Goal: Information Seeking & Learning: Learn about a topic

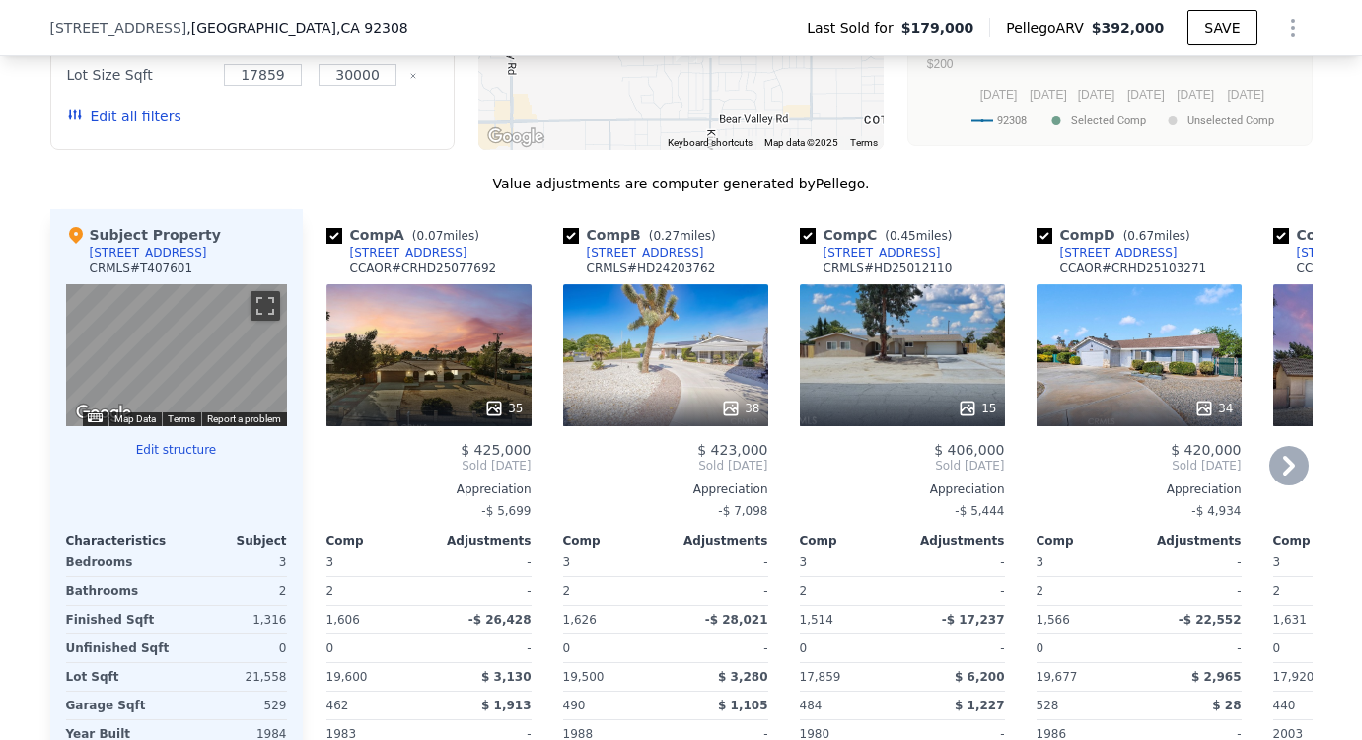
scroll to position [1835, 0]
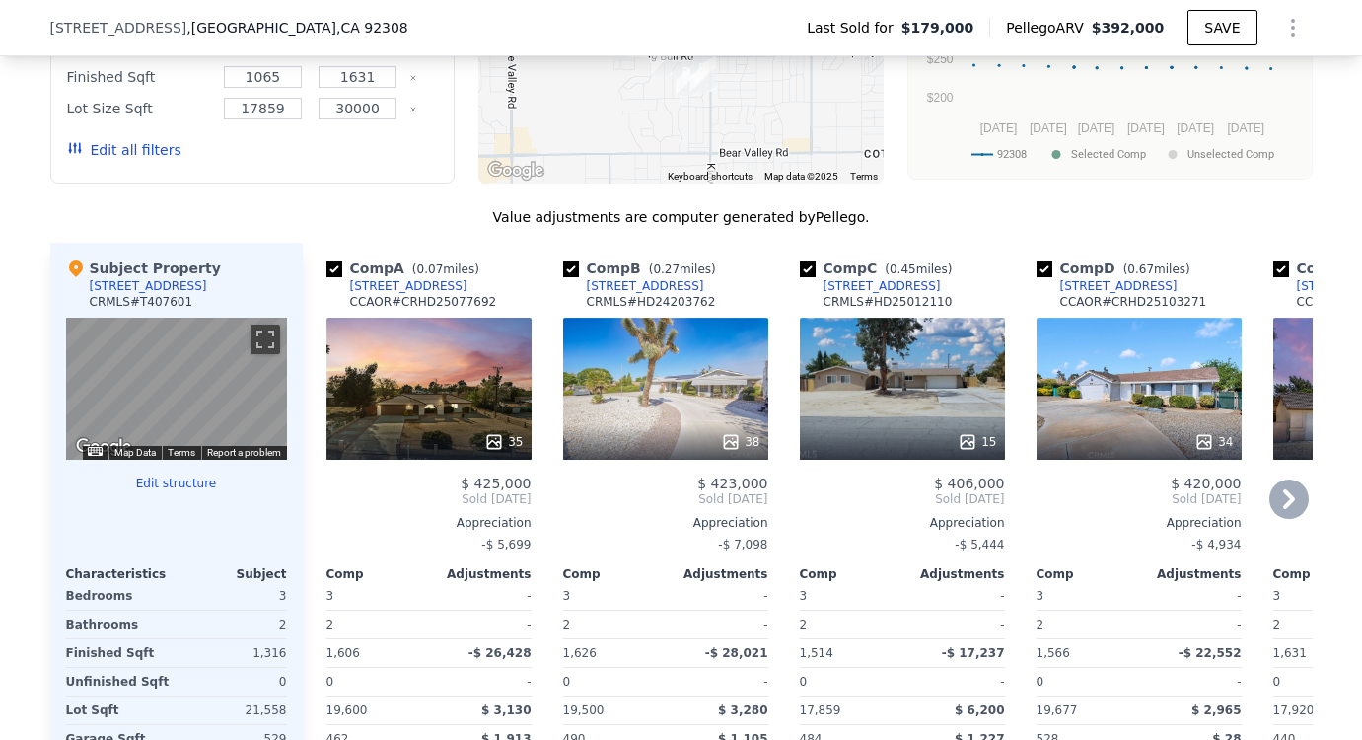
click at [433, 404] on div "35" at bounding box center [428, 389] width 205 height 142
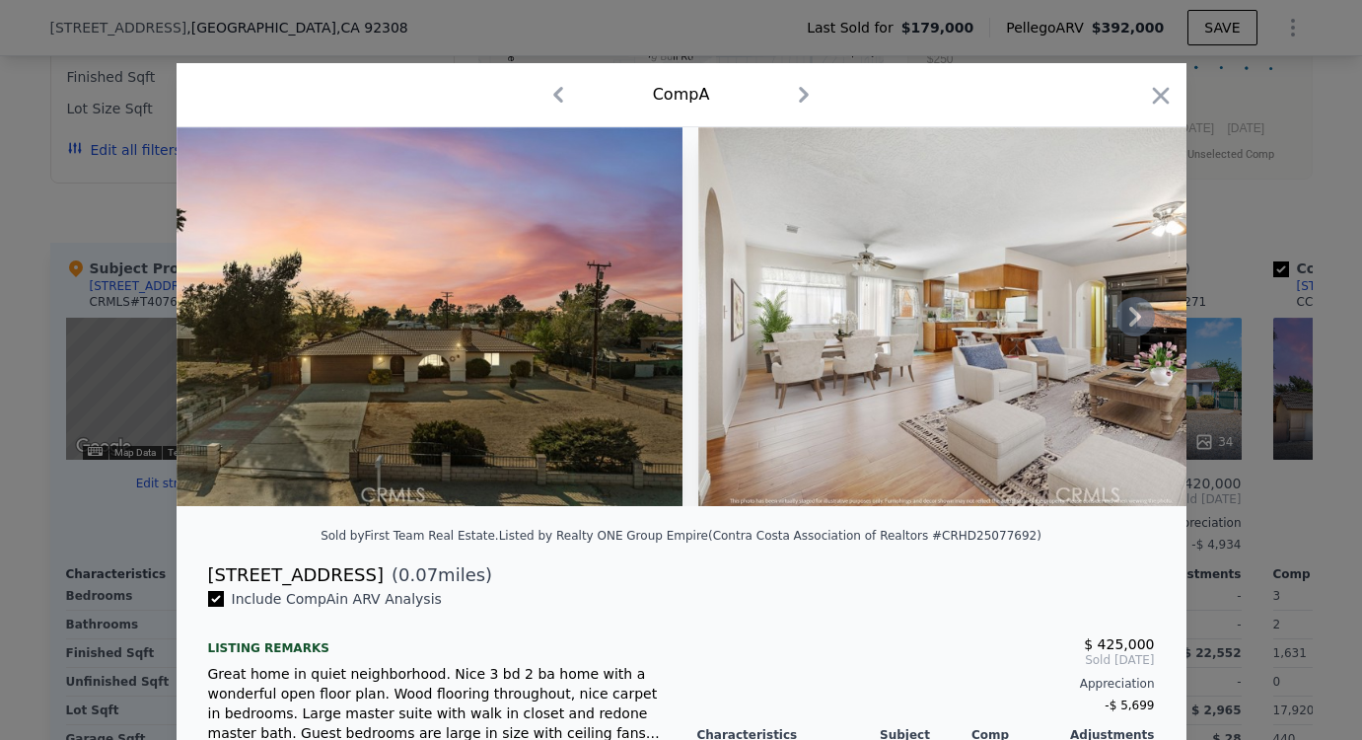
click at [1134, 325] on icon at bounding box center [1135, 316] width 39 height 39
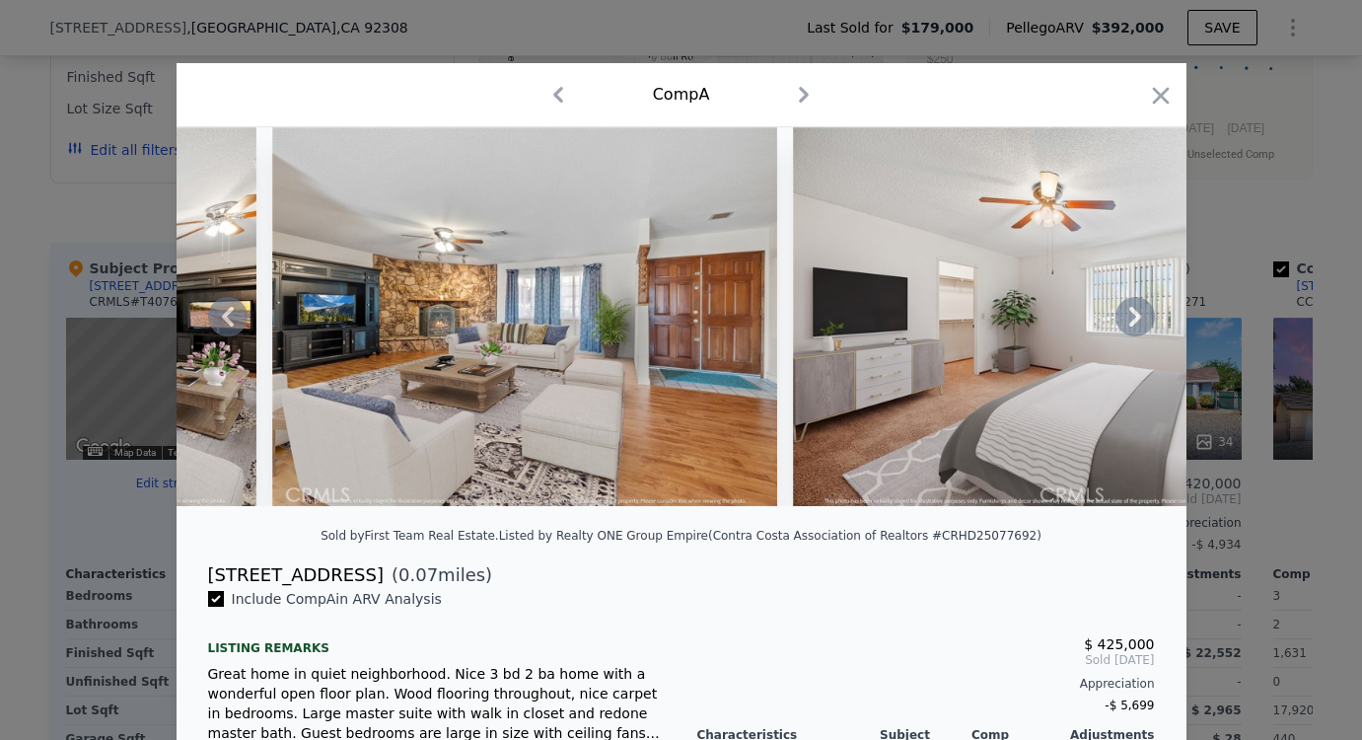
click at [1134, 325] on icon at bounding box center [1135, 316] width 39 height 39
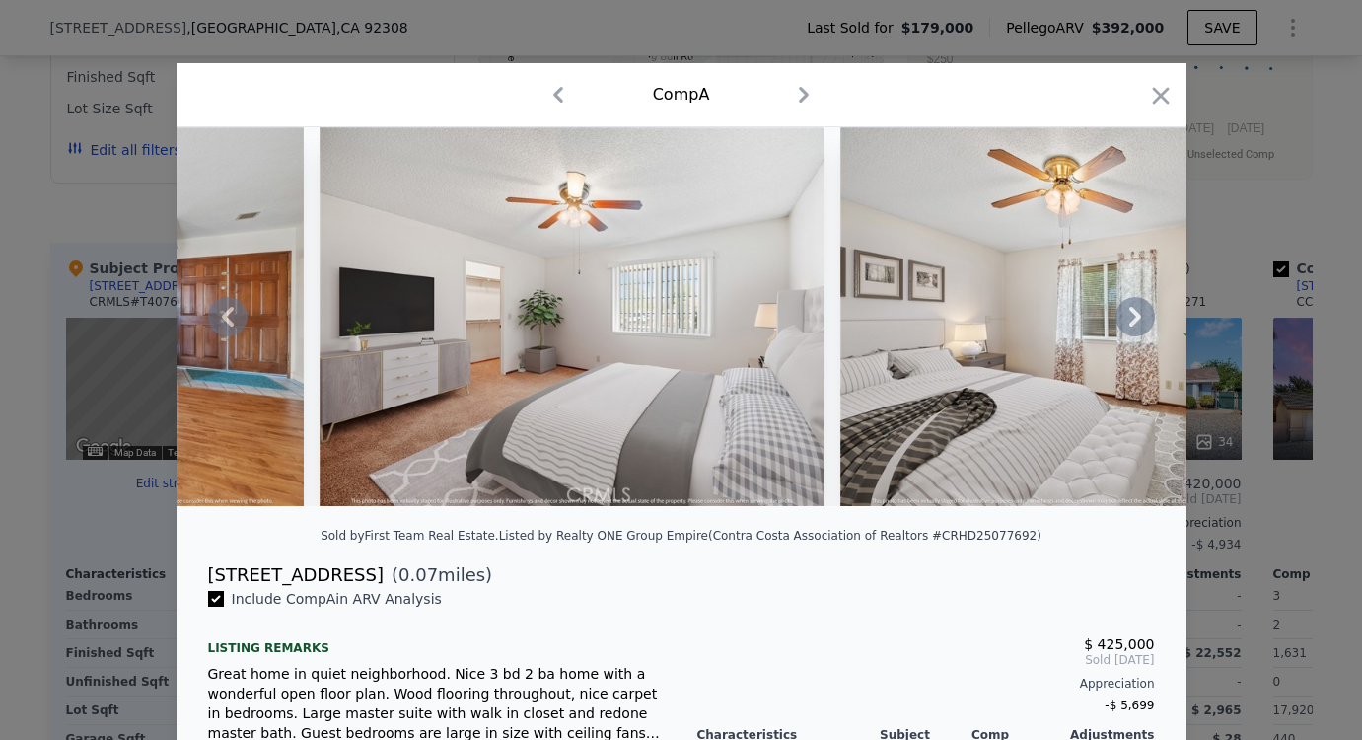
click at [1134, 325] on icon at bounding box center [1135, 316] width 39 height 39
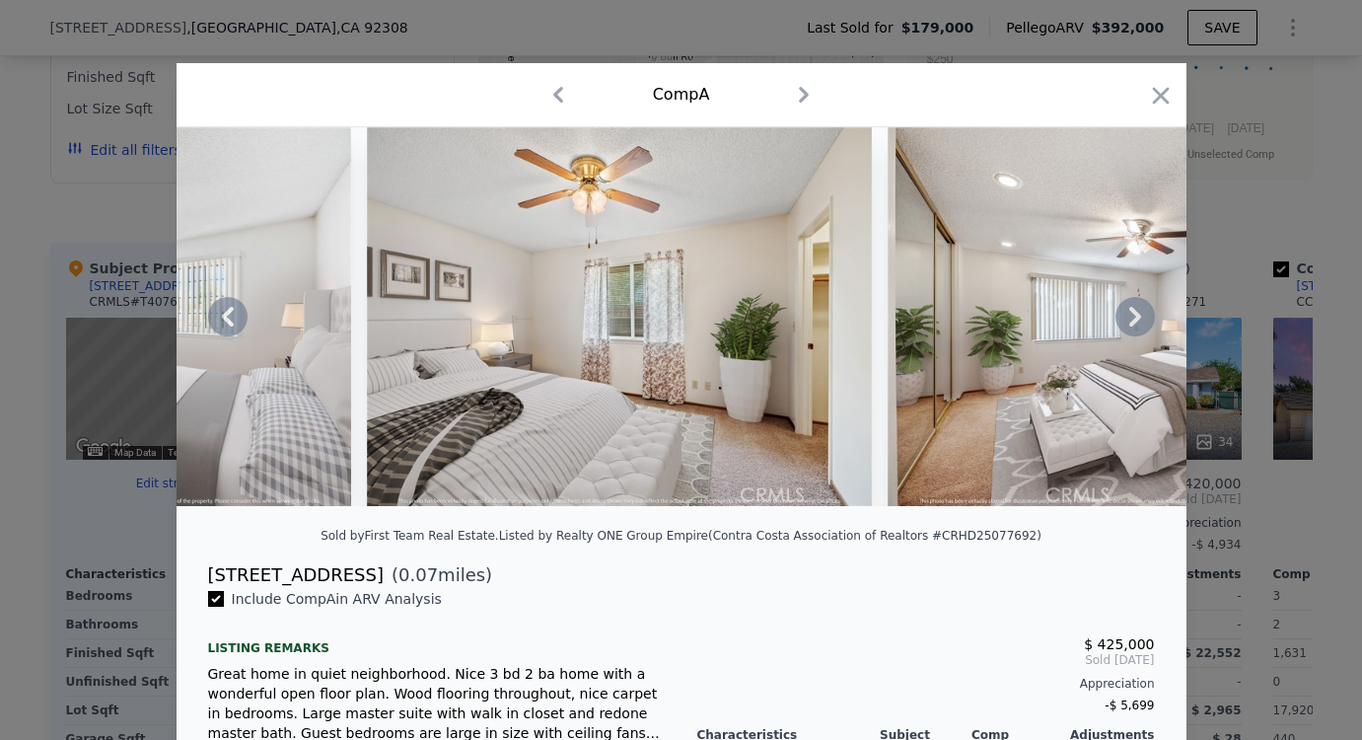
click at [1134, 325] on icon at bounding box center [1135, 316] width 39 height 39
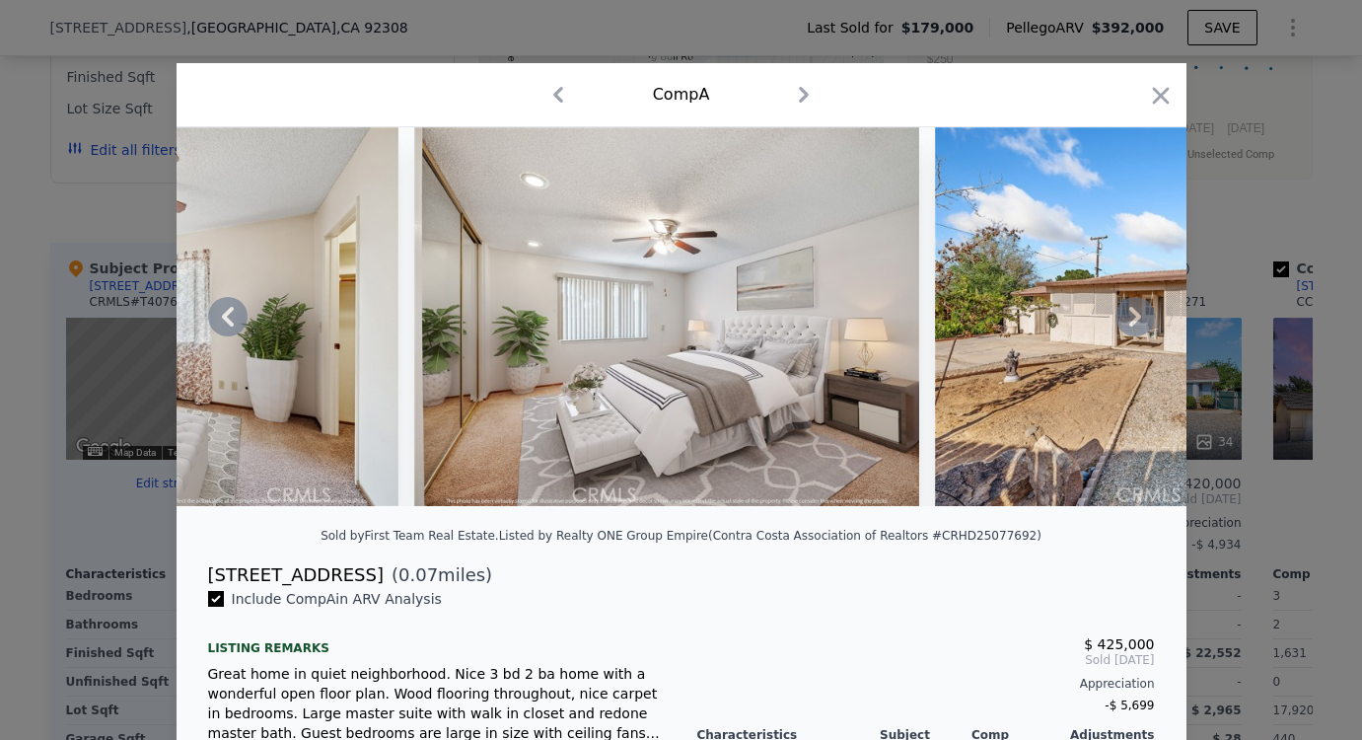
click at [1134, 325] on icon at bounding box center [1135, 316] width 39 height 39
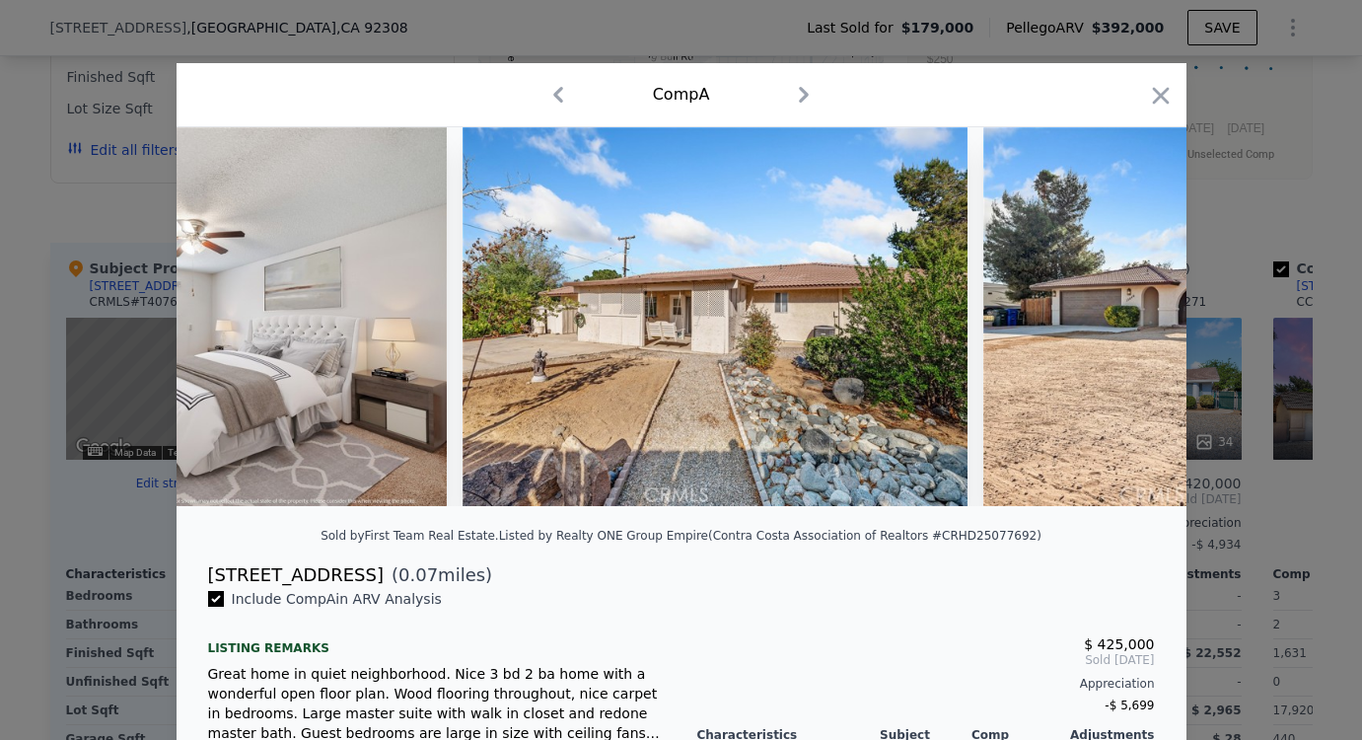
scroll to position [0, 2841]
click at [1134, 325] on div at bounding box center [682, 316] width 1010 height 379
click at [1134, 325] on icon at bounding box center [1135, 316] width 39 height 39
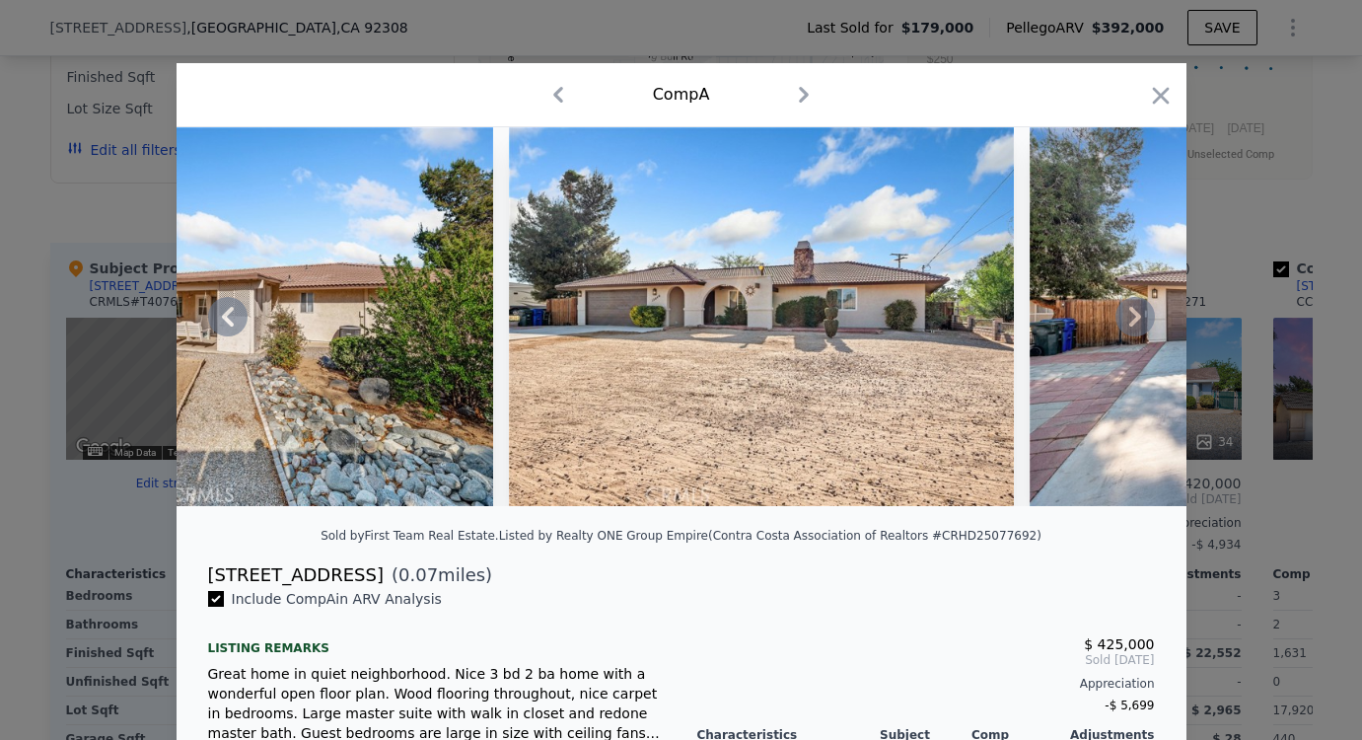
click at [1134, 325] on icon at bounding box center [1135, 316] width 39 height 39
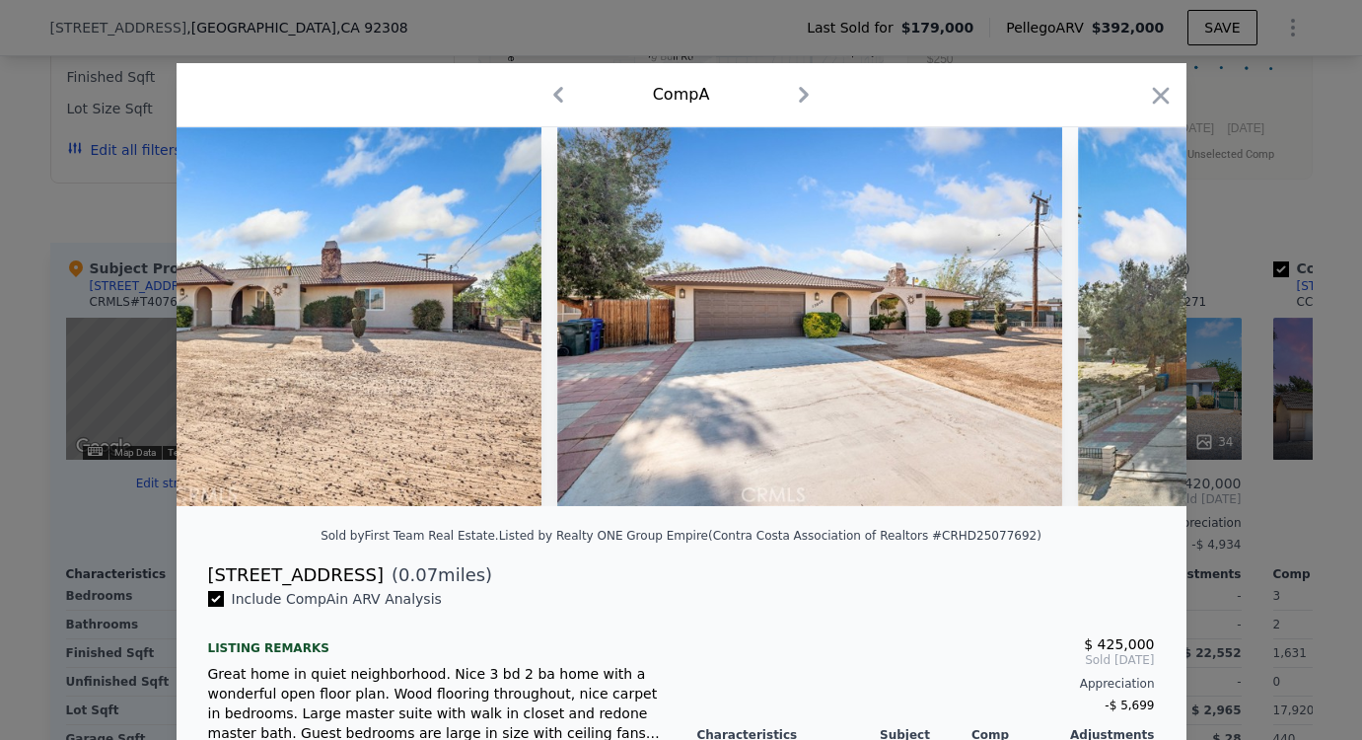
scroll to position [0, 3788]
click at [1147, 92] on icon "button" at bounding box center [1161, 96] width 28 height 28
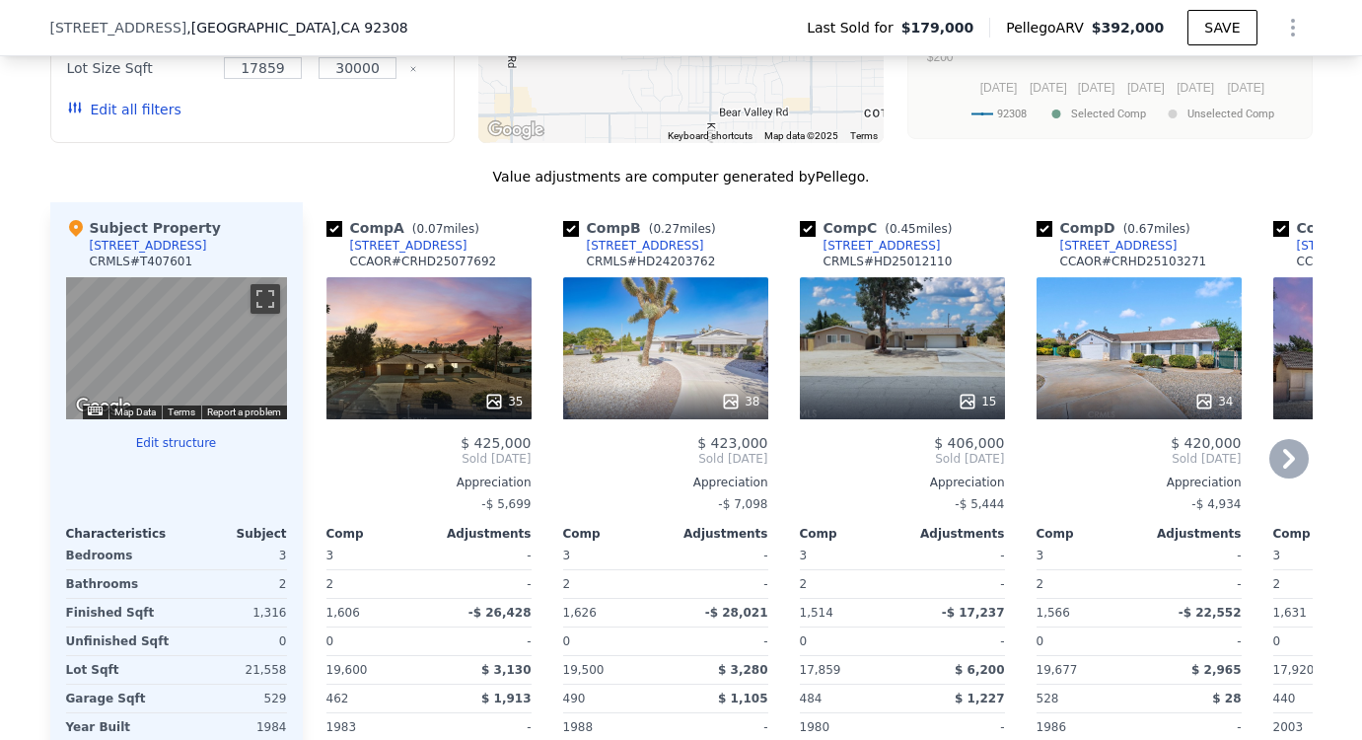
scroll to position [1835, 0]
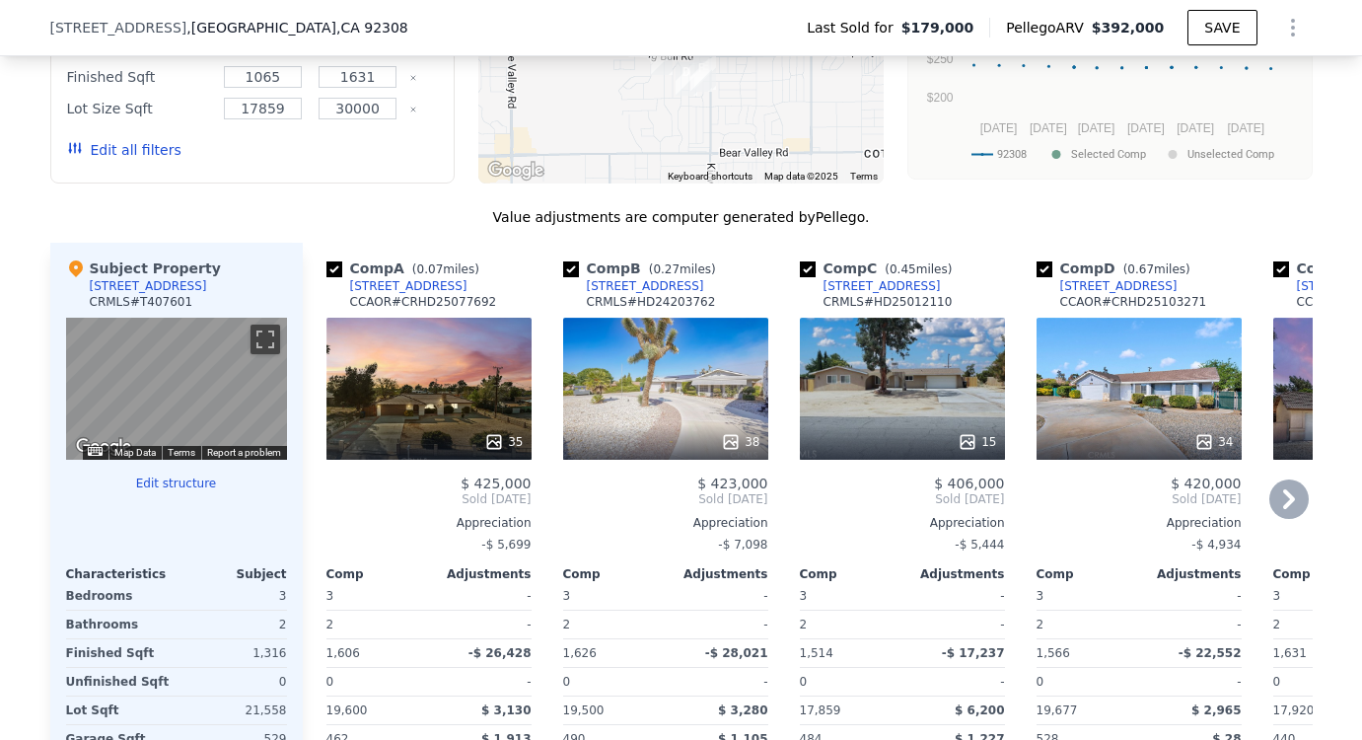
click at [725, 410] on div "38" at bounding box center [665, 389] width 205 height 142
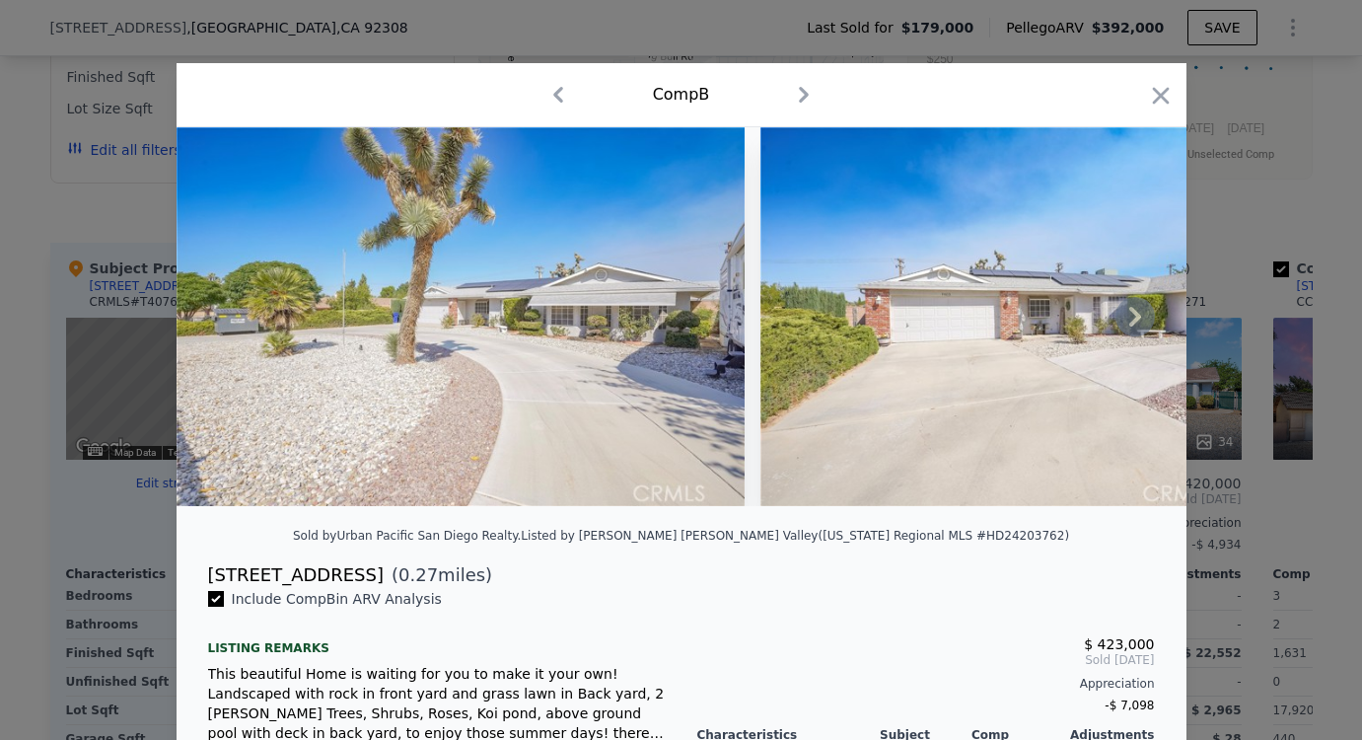
click at [1135, 324] on icon at bounding box center [1135, 316] width 39 height 39
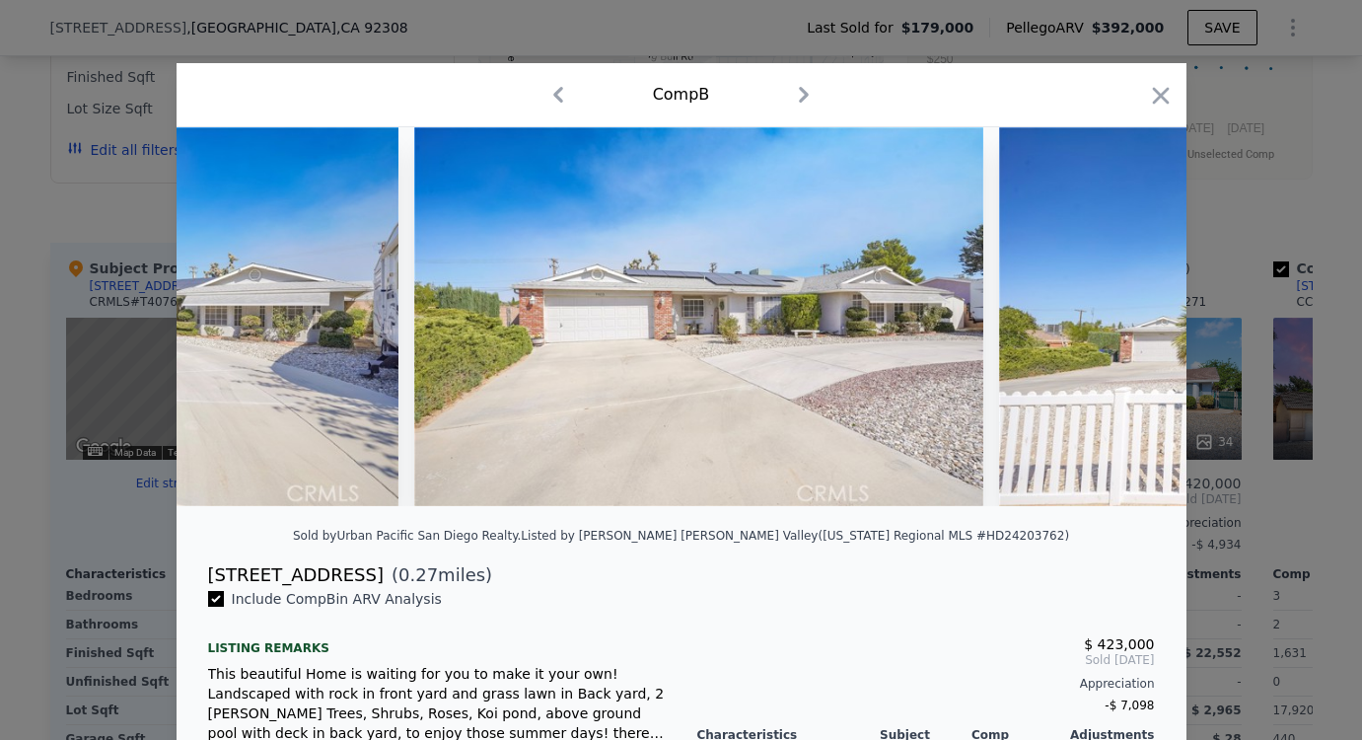
scroll to position [0, 473]
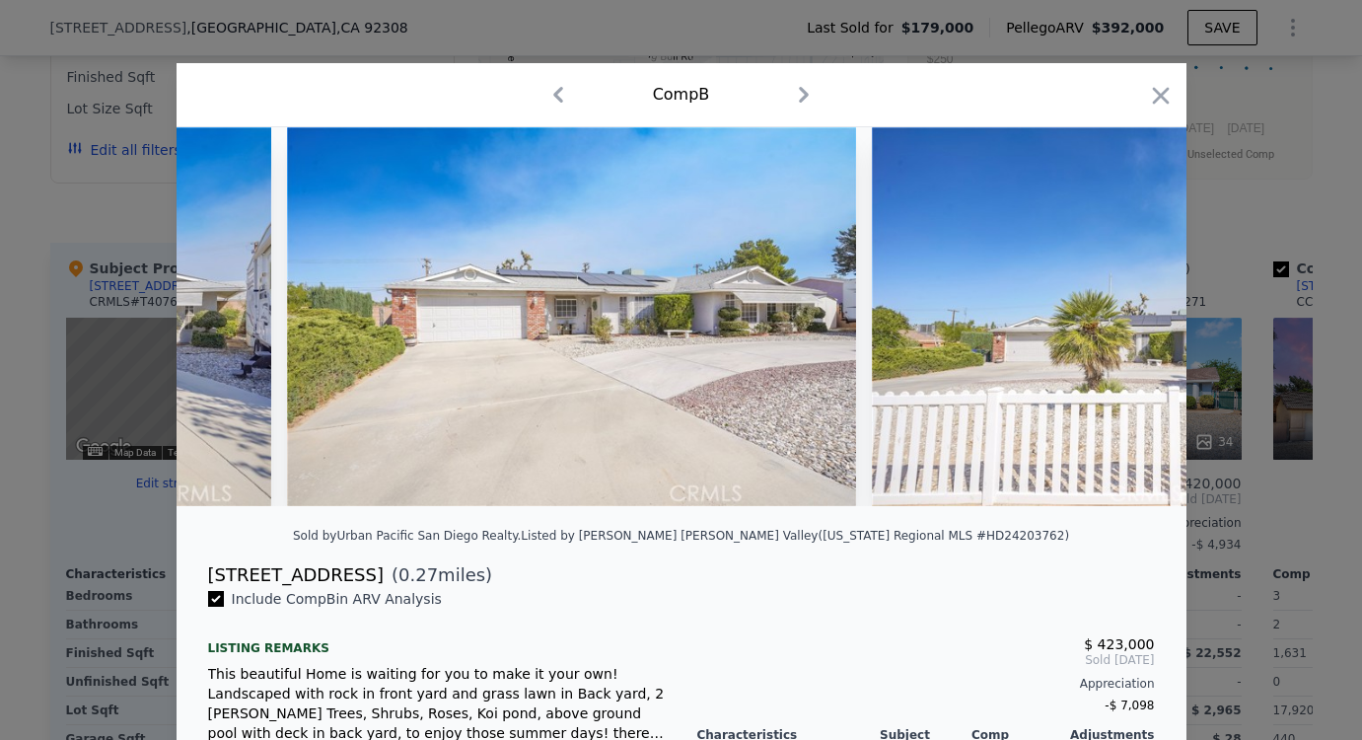
click at [1135, 324] on img at bounding box center [1156, 316] width 569 height 379
click at [1129, 316] on icon at bounding box center [1135, 317] width 12 height 20
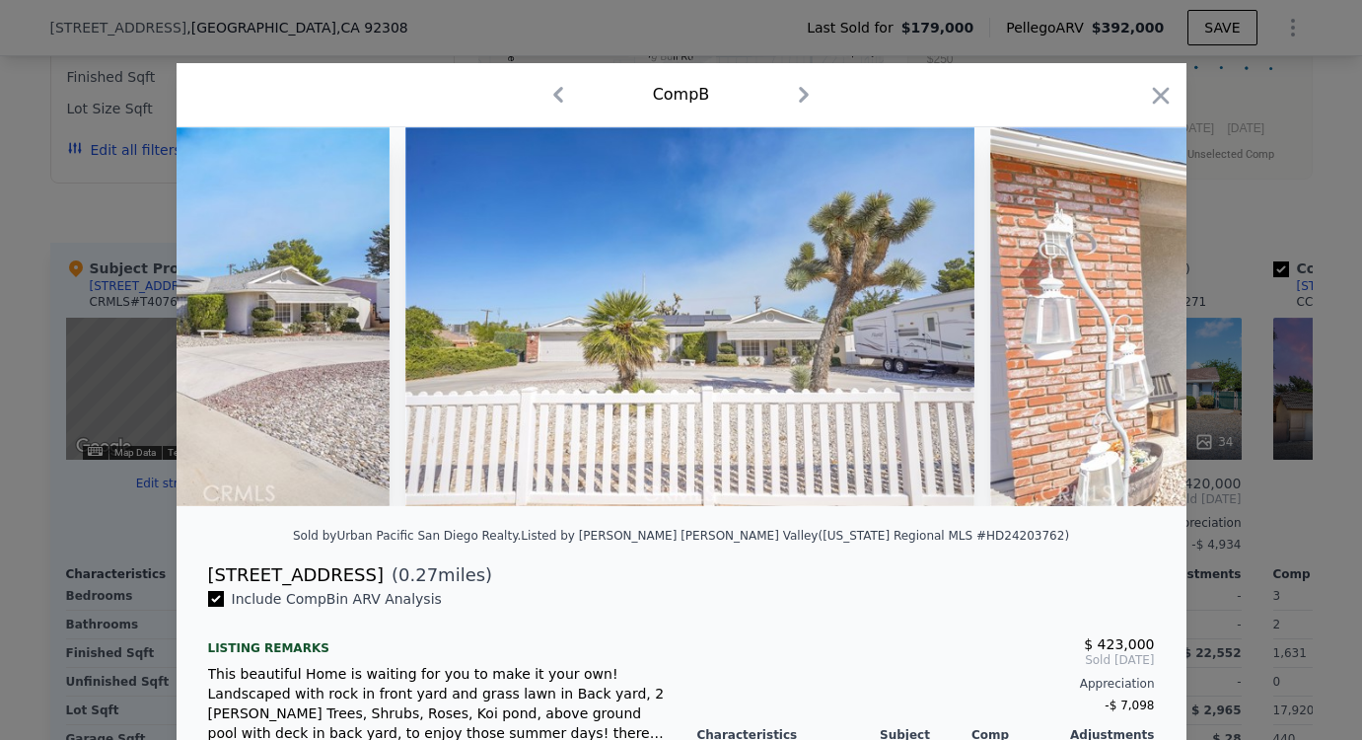
scroll to position [0, 947]
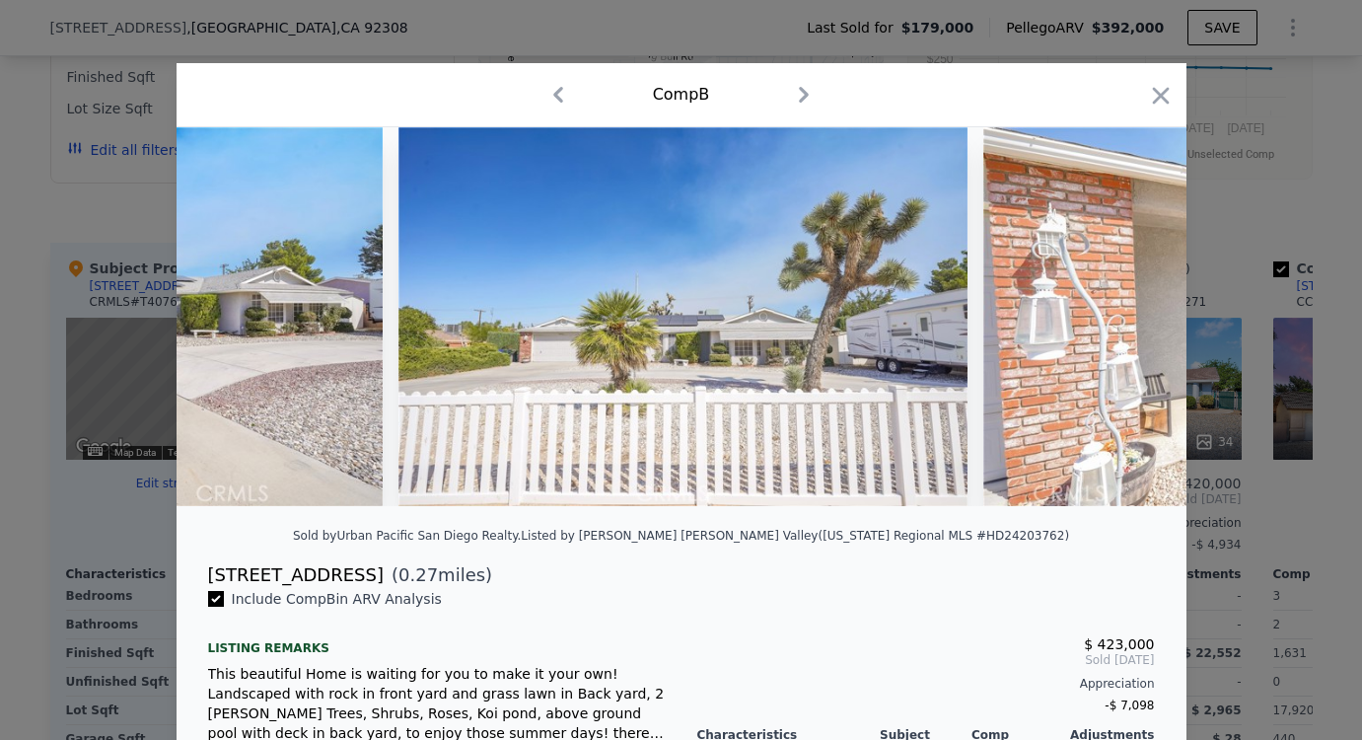
click at [1125, 316] on div at bounding box center [682, 316] width 1010 height 379
click at [1122, 331] on icon at bounding box center [1135, 316] width 39 height 39
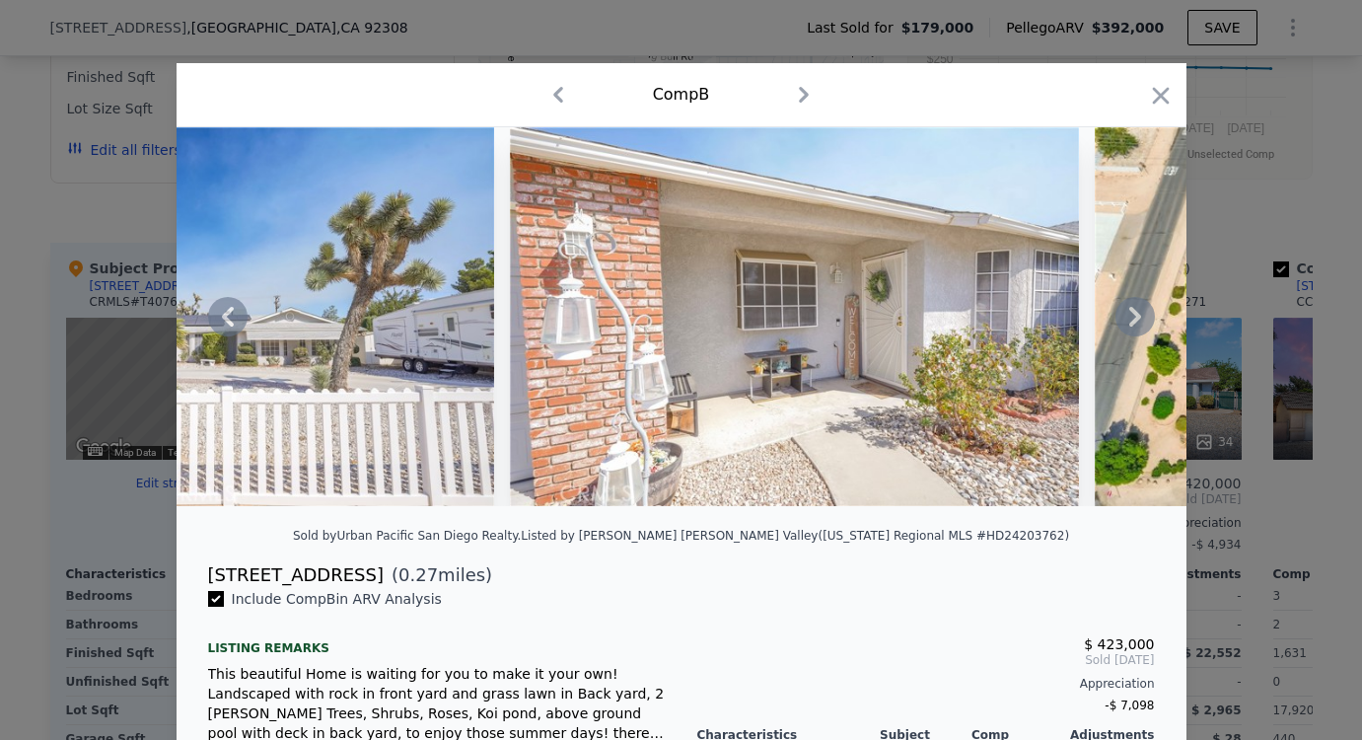
click at [1122, 331] on icon at bounding box center [1135, 316] width 39 height 39
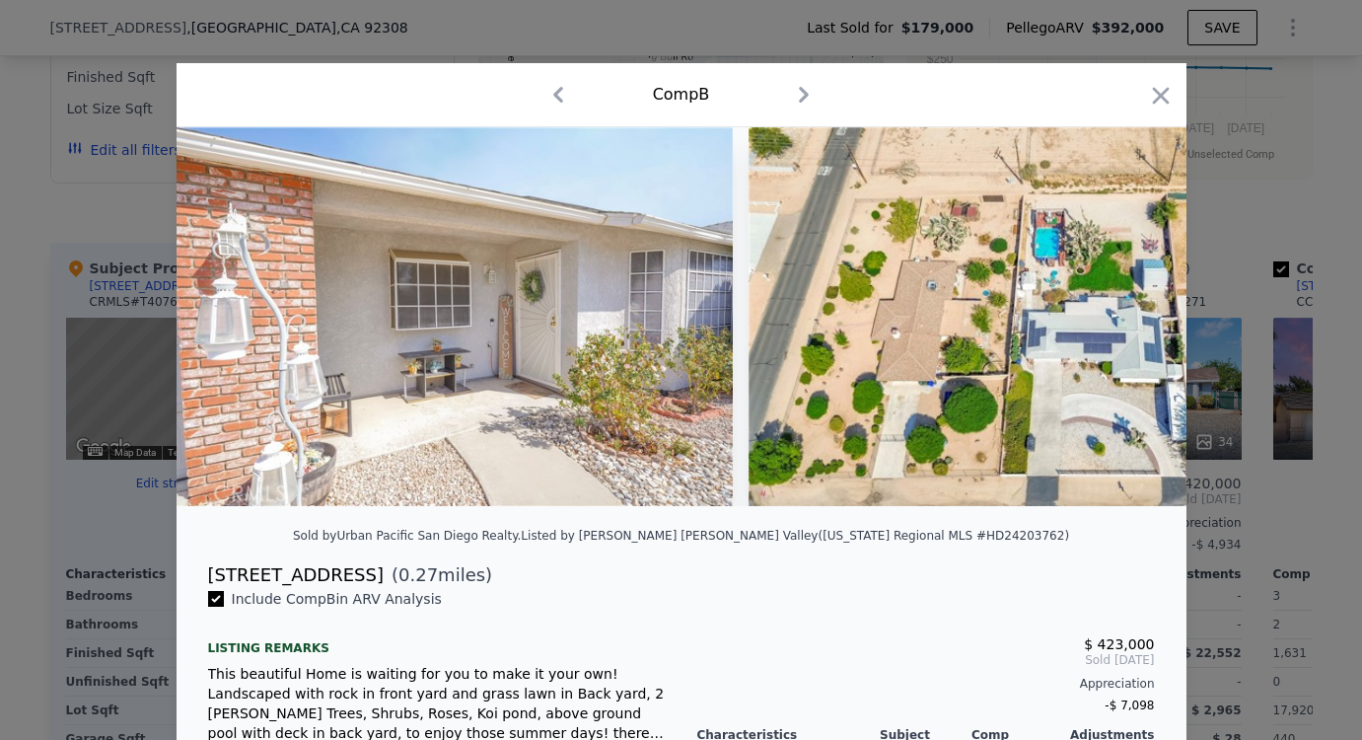
scroll to position [0, 1894]
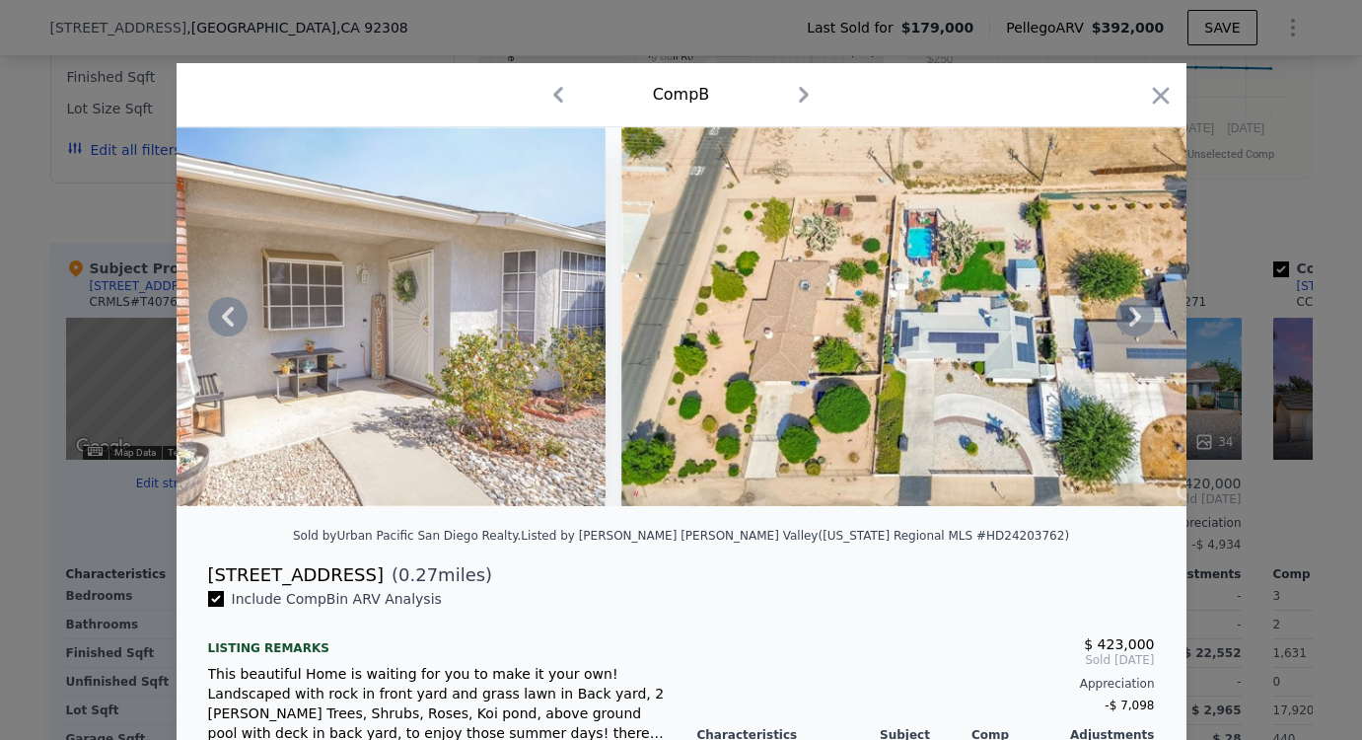
click at [1122, 331] on icon at bounding box center [1135, 316] width 39 height 39
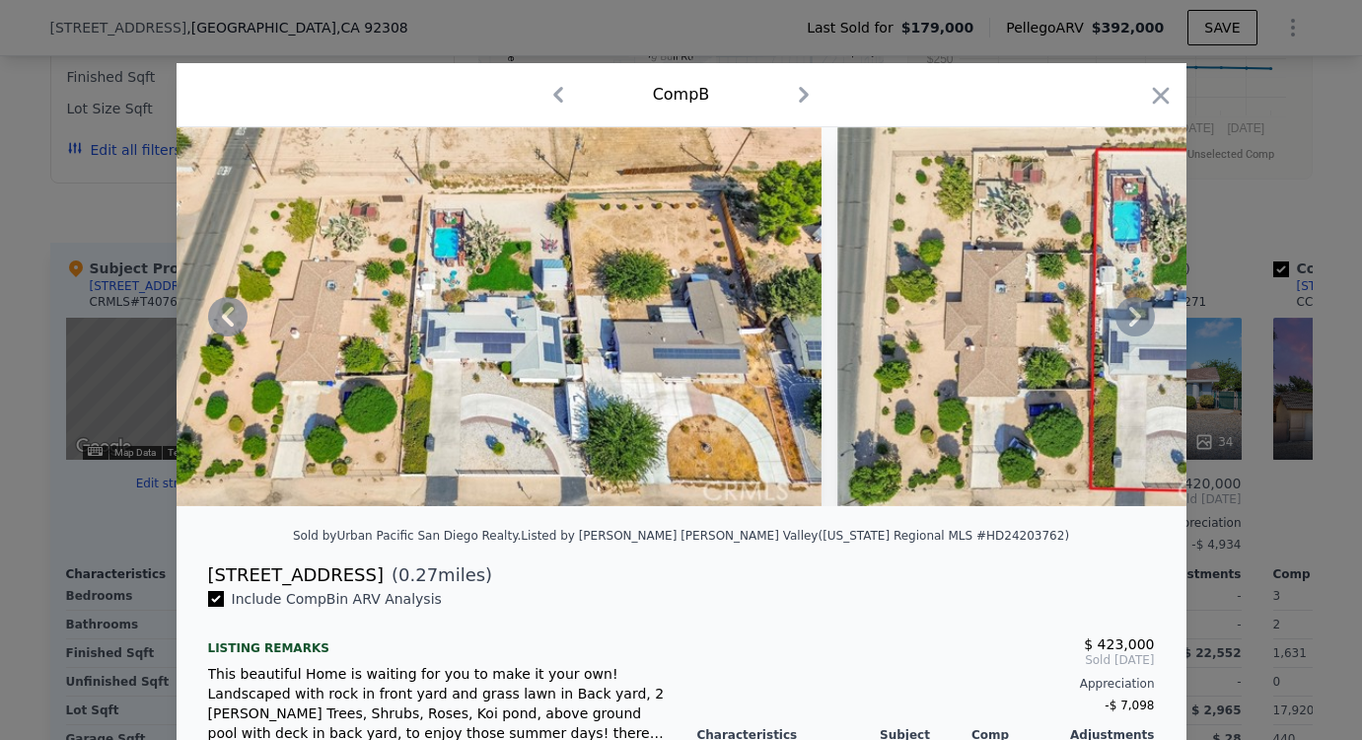
click at [1122, 331] on icon at bounding box center [1135, 316] width 39 height 39
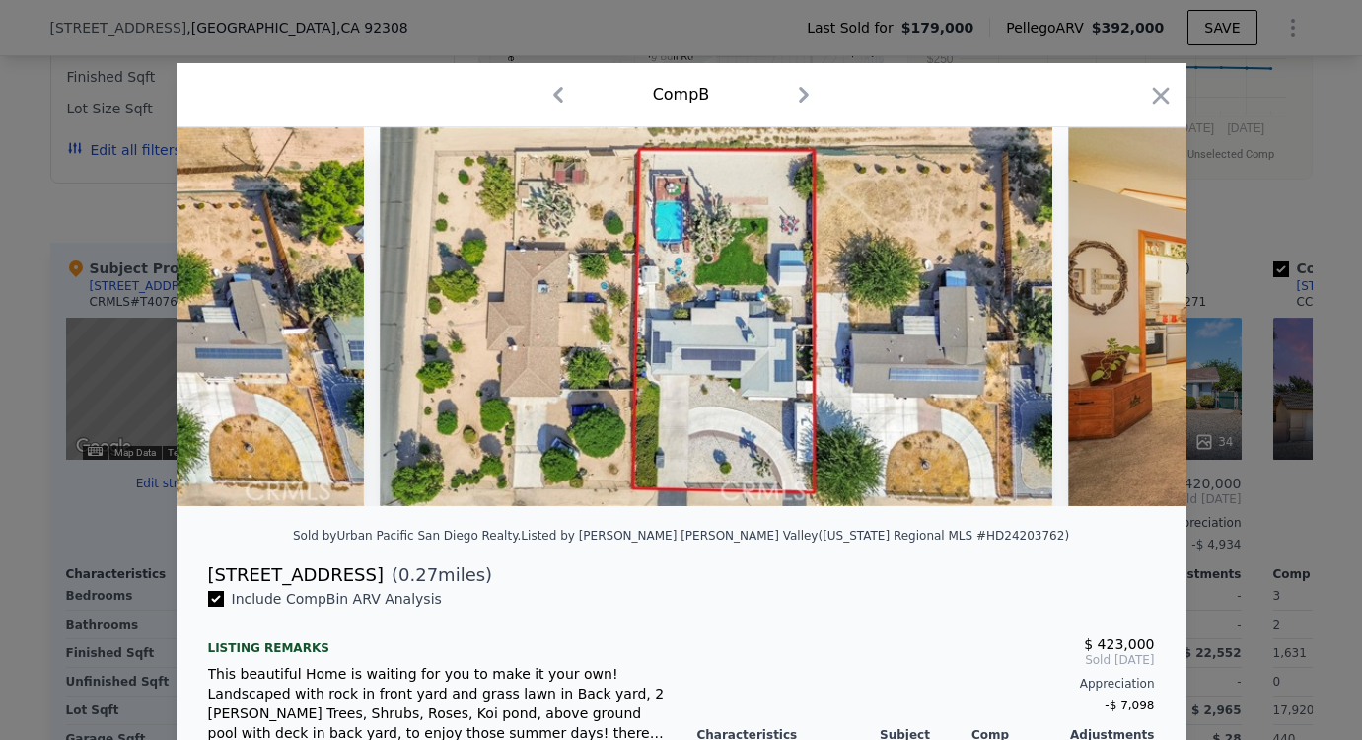
scroll to position [0, 2841]
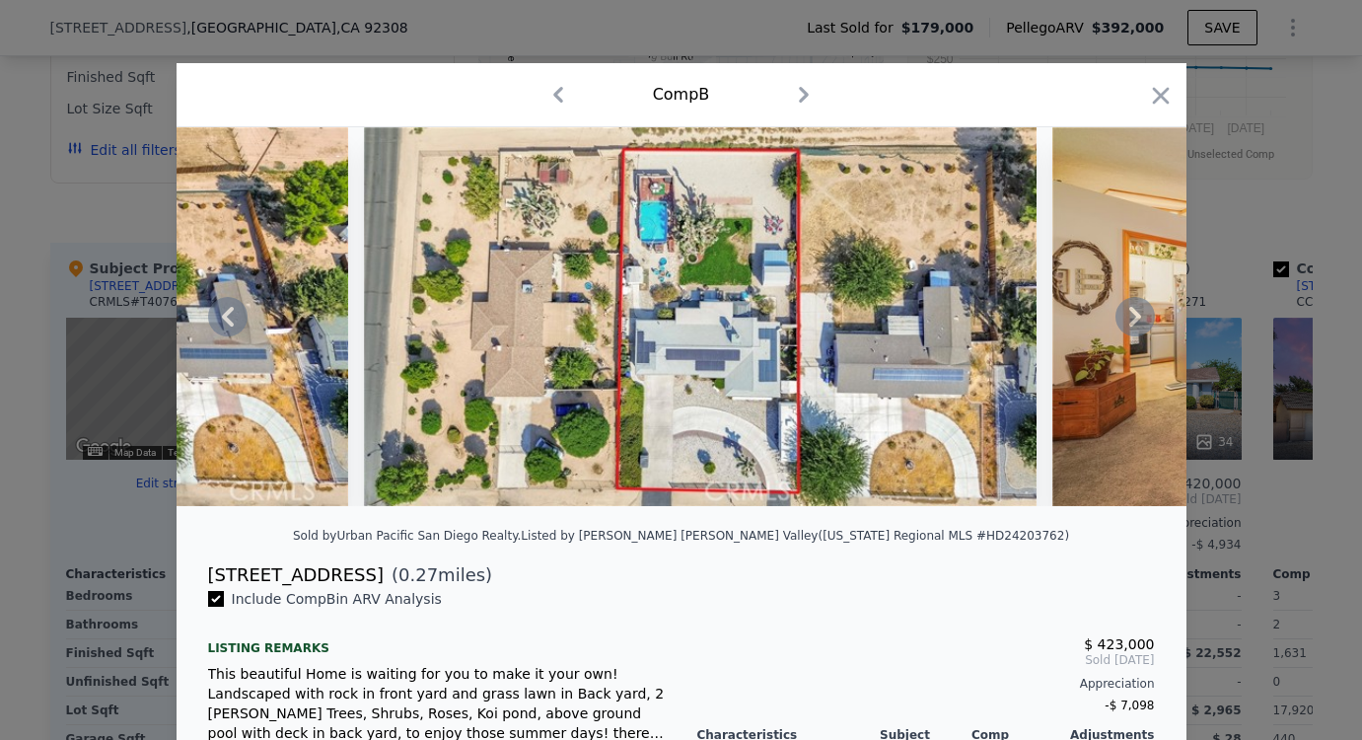
click at [1122, 331] on icon at bounding box center [1135, 316] width 39 height 39
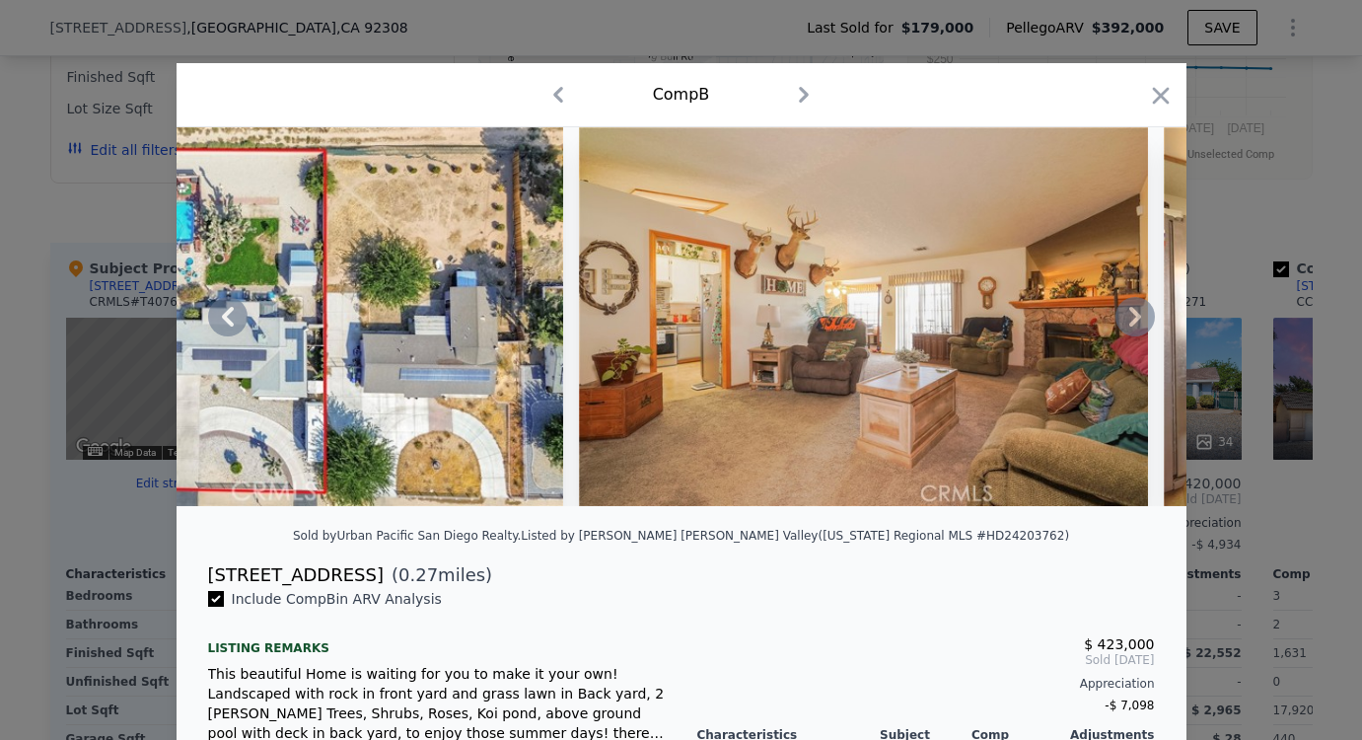
click at [1122, 331] on icon at bounding box center [1135, 316] width 39 height 39
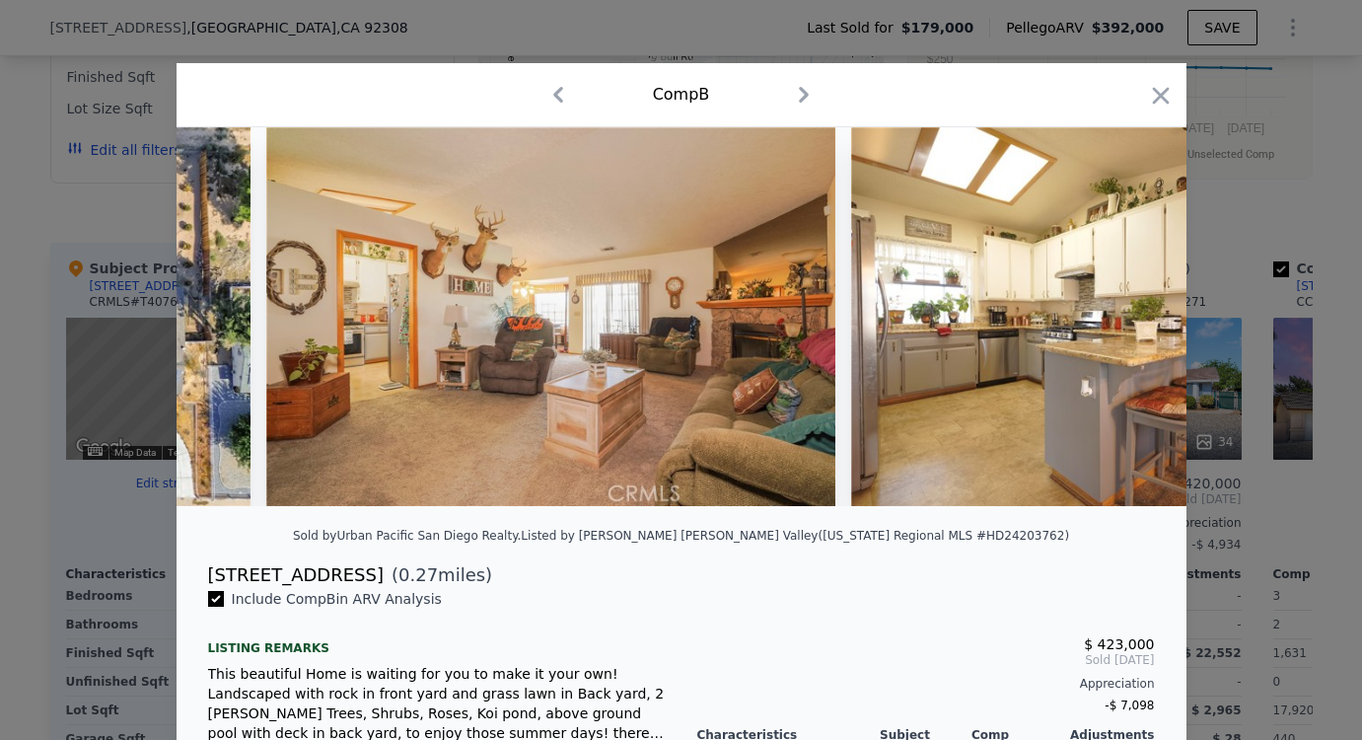
scroll to position [0, 3788]
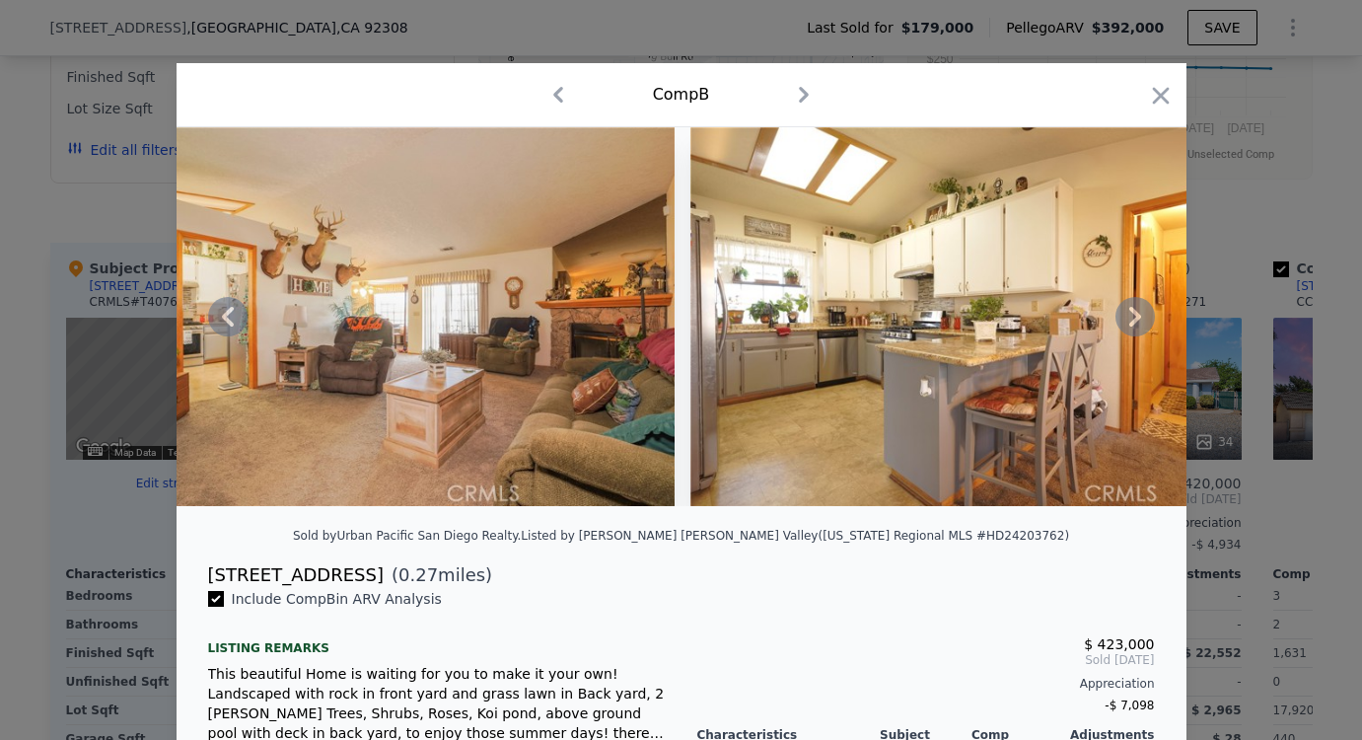
click at [1122, 331] on icon at bounding box center [1135, 316] width 39 height 39
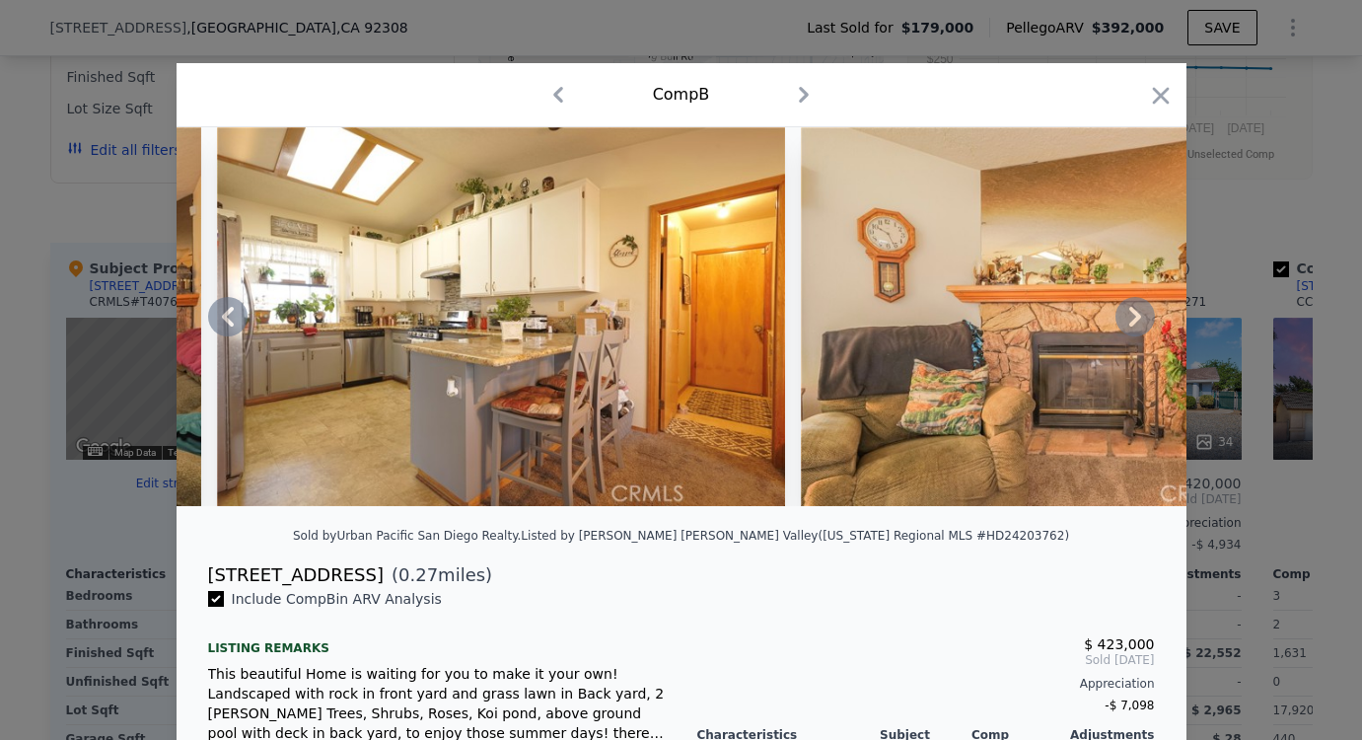
click at [1122, 331] on icon at bounding box center [1135, 316] width 39 height 39
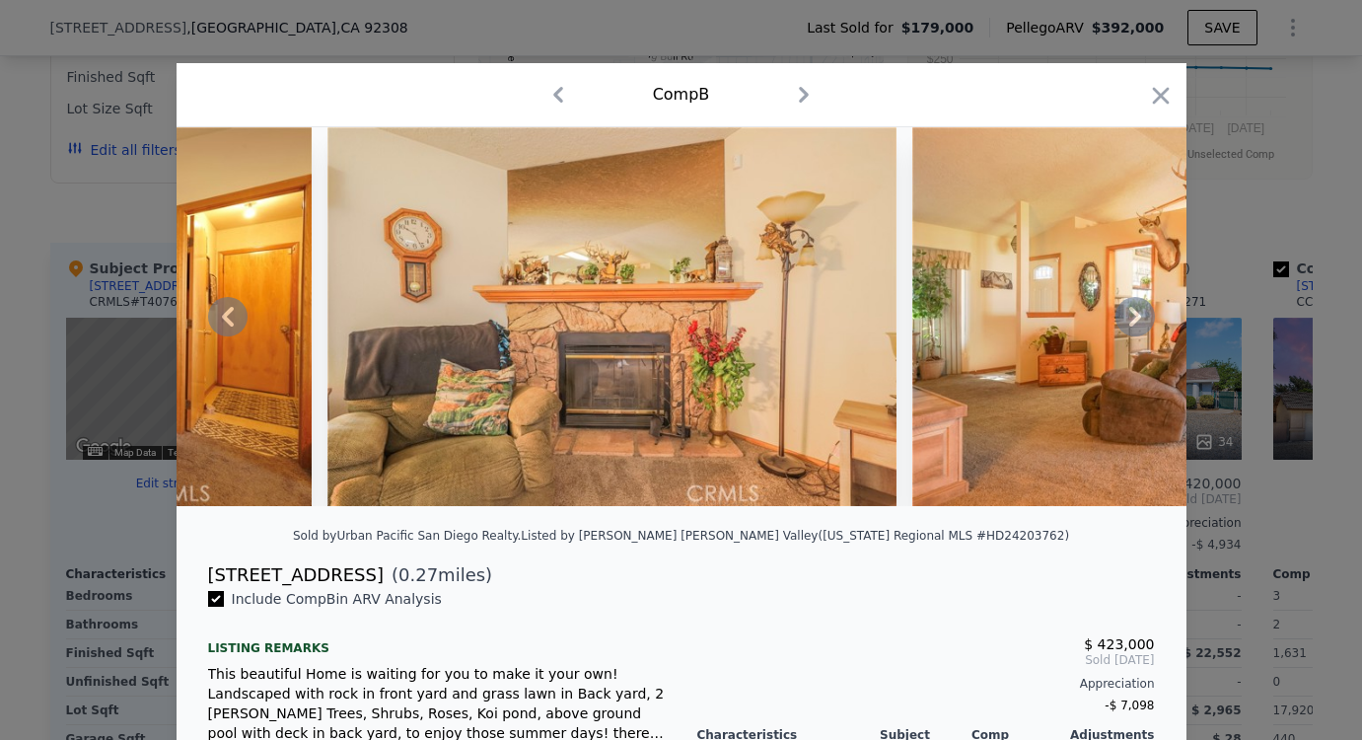
click at [1122, 331] on icon at bounding box center [1135, 316] width 39 height 39
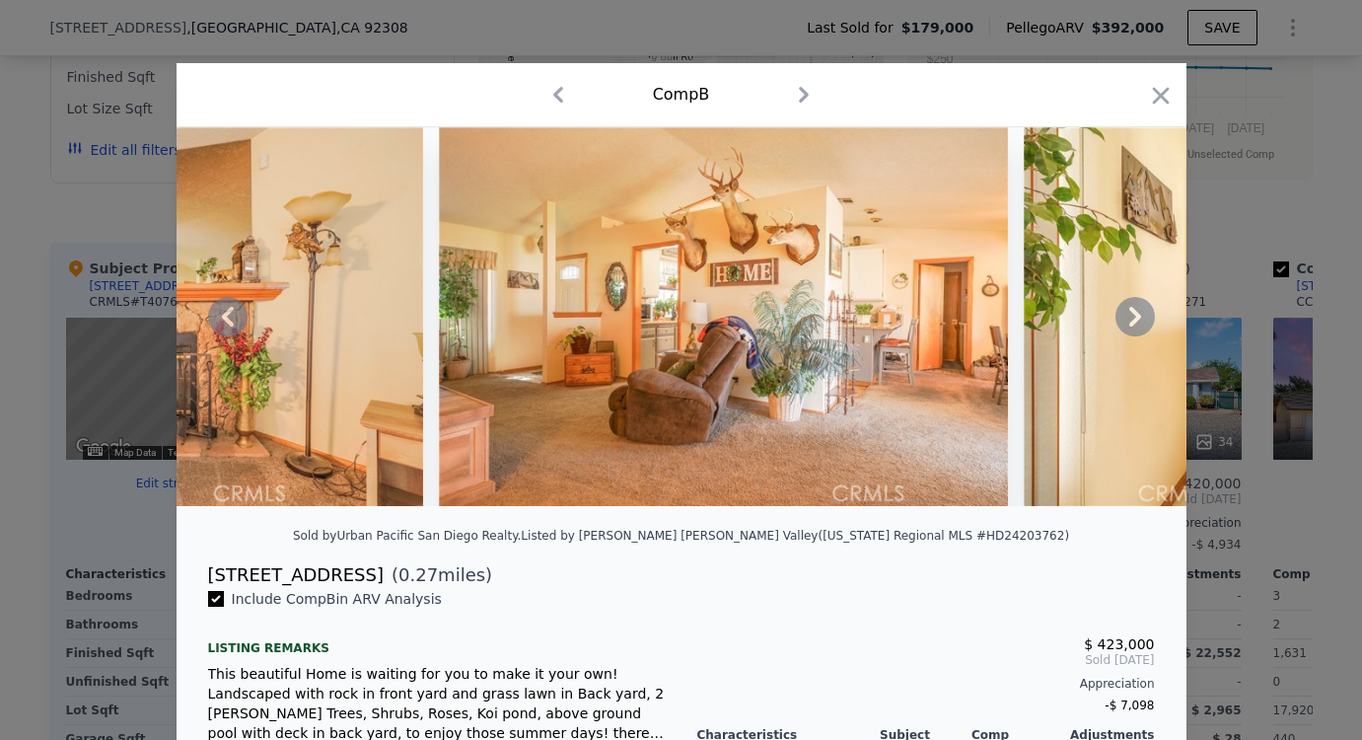
click at [1122, 331] on icon at bounding box center [1135, 316] width 39 height 39
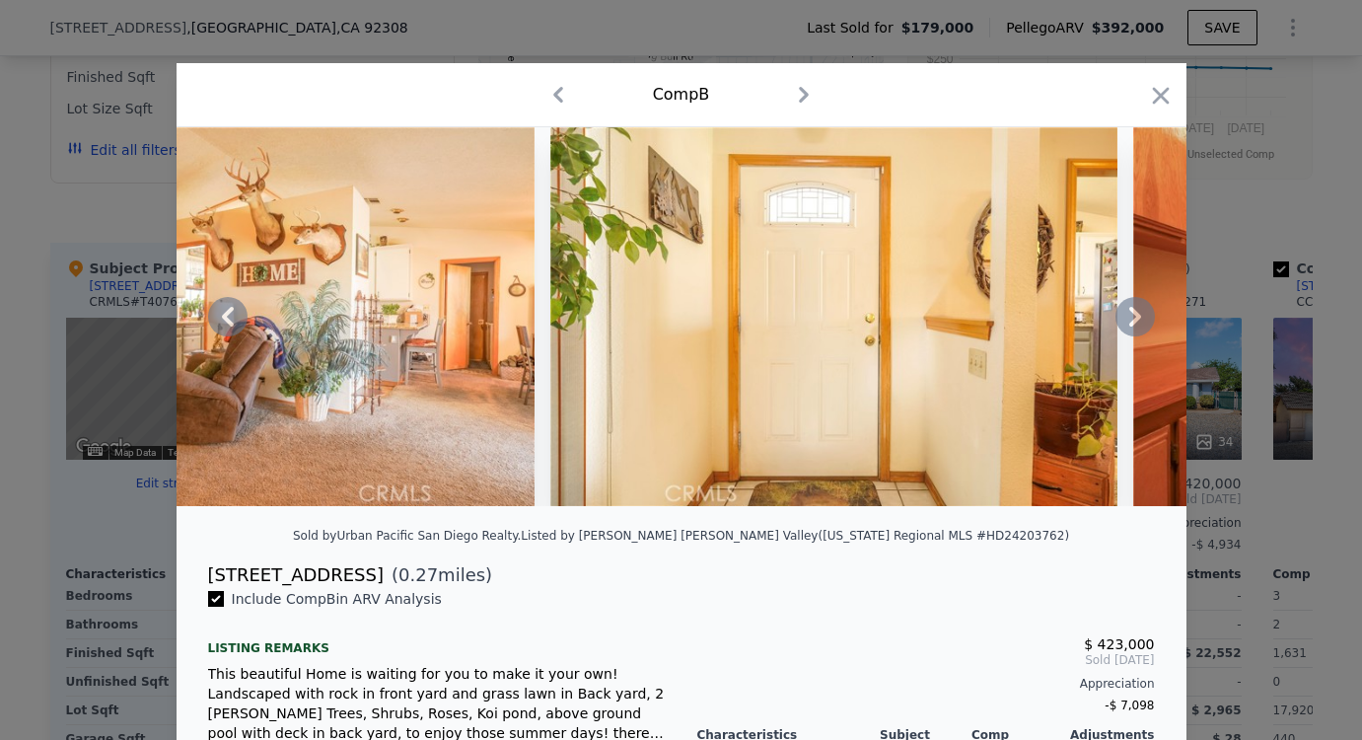
click at [1122, 331] on icon at bounding box center [1135, 316] width 39 height 39
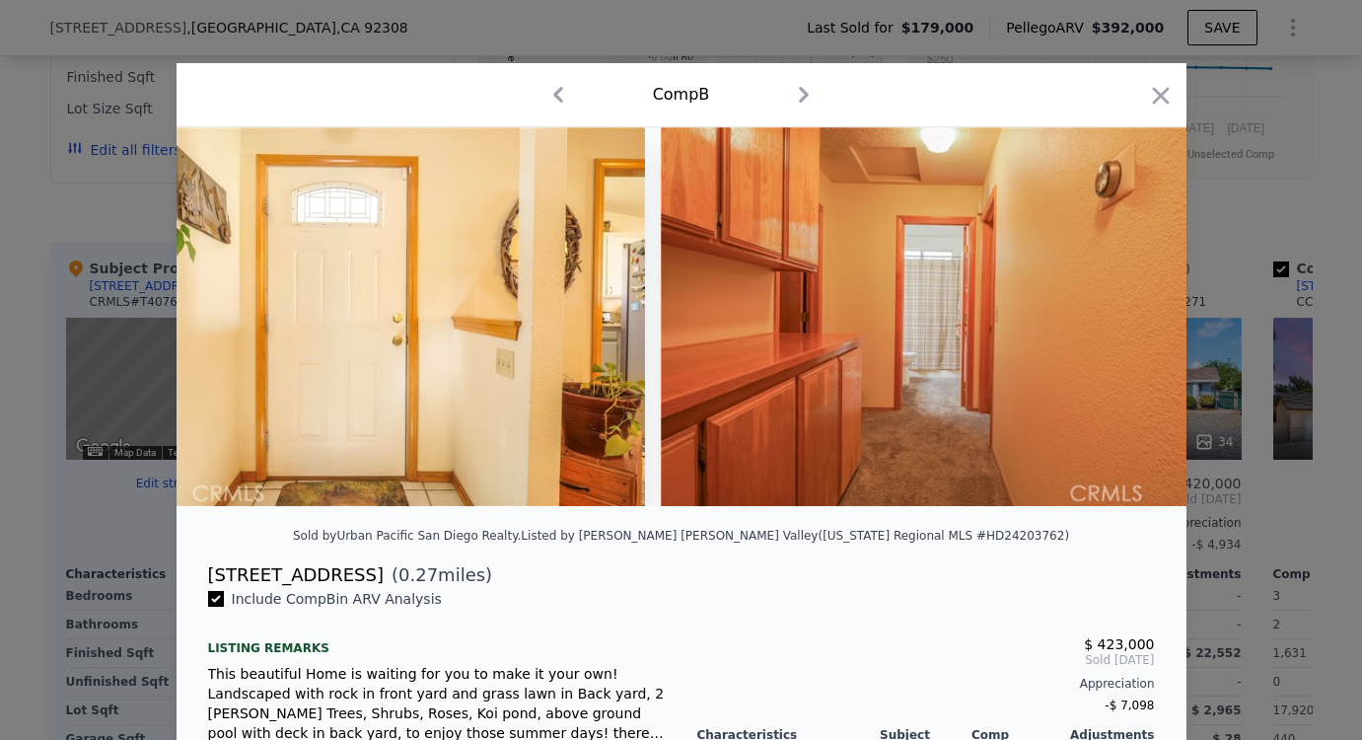
scroll to position [0, 6155]
click at [1122, 331] on div at bounding box center [682, 316] width 1010 height 379
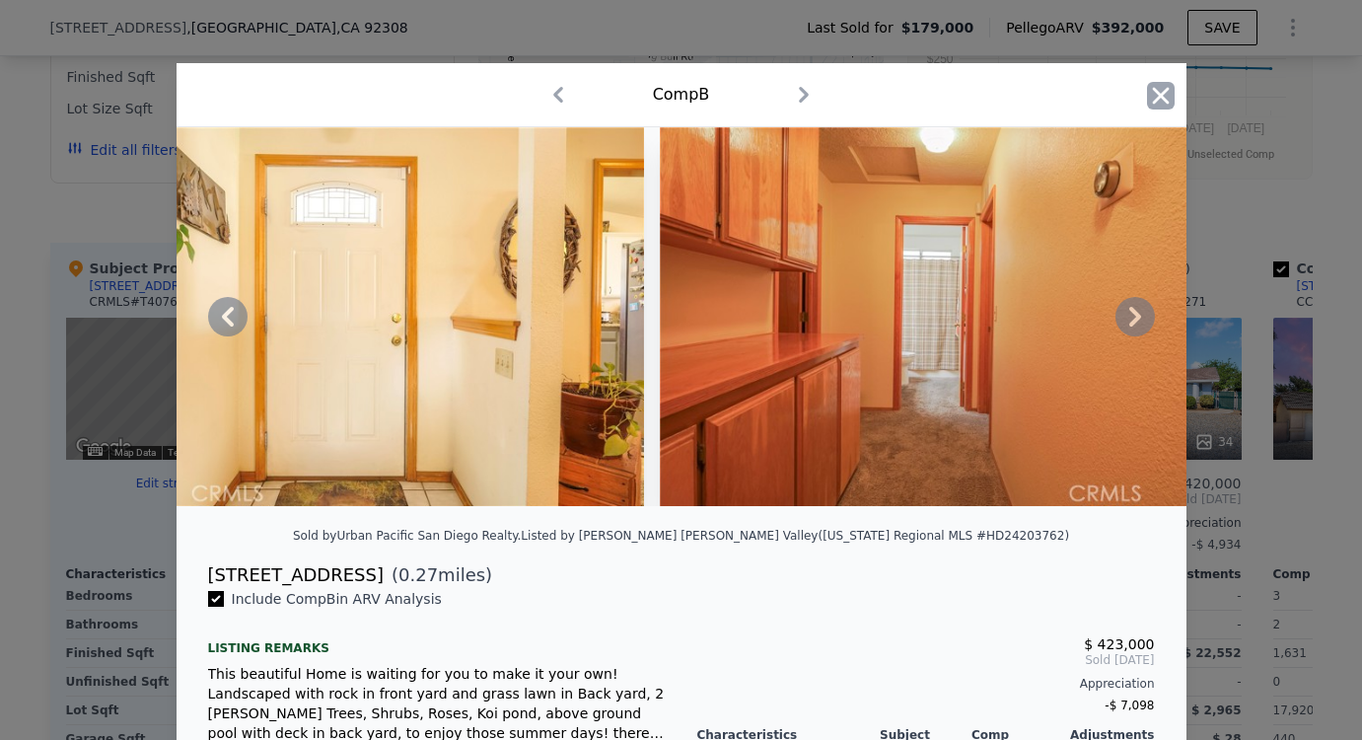
click at [1147, 91] on icon "button" at bounding box center [1161, 96] width 28 height 28
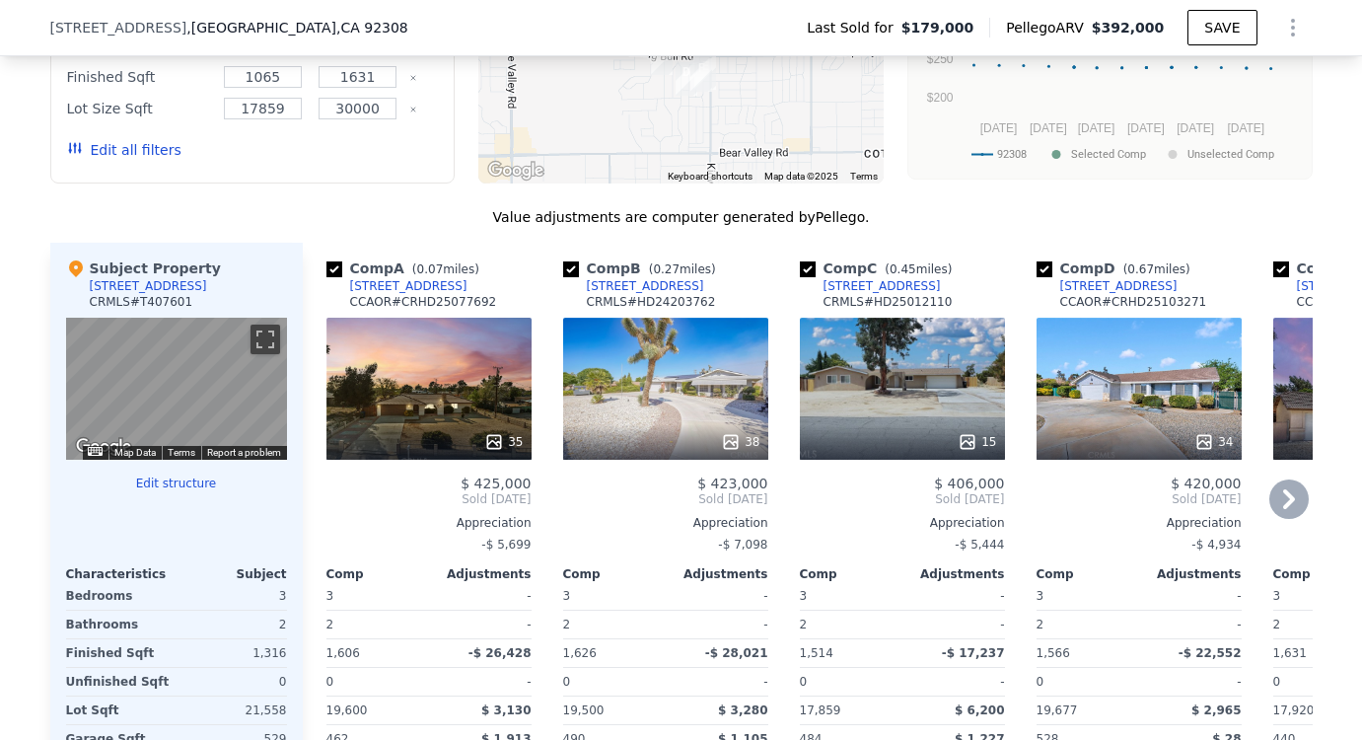
click at [900, 406] on div "15" at bounding box center [902, 389] width 205 height 142
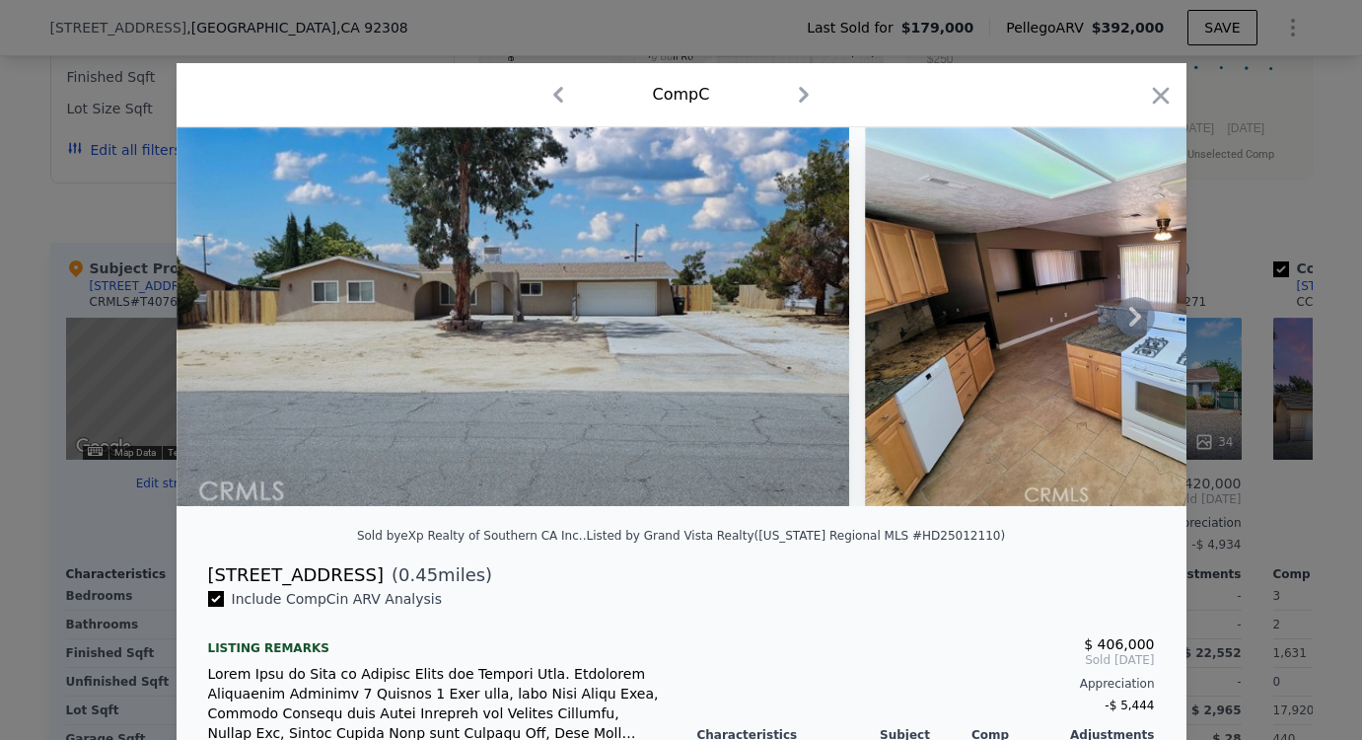
click at [1131, 324] on icon at bounding box center [1135, 317] width 12 height 20
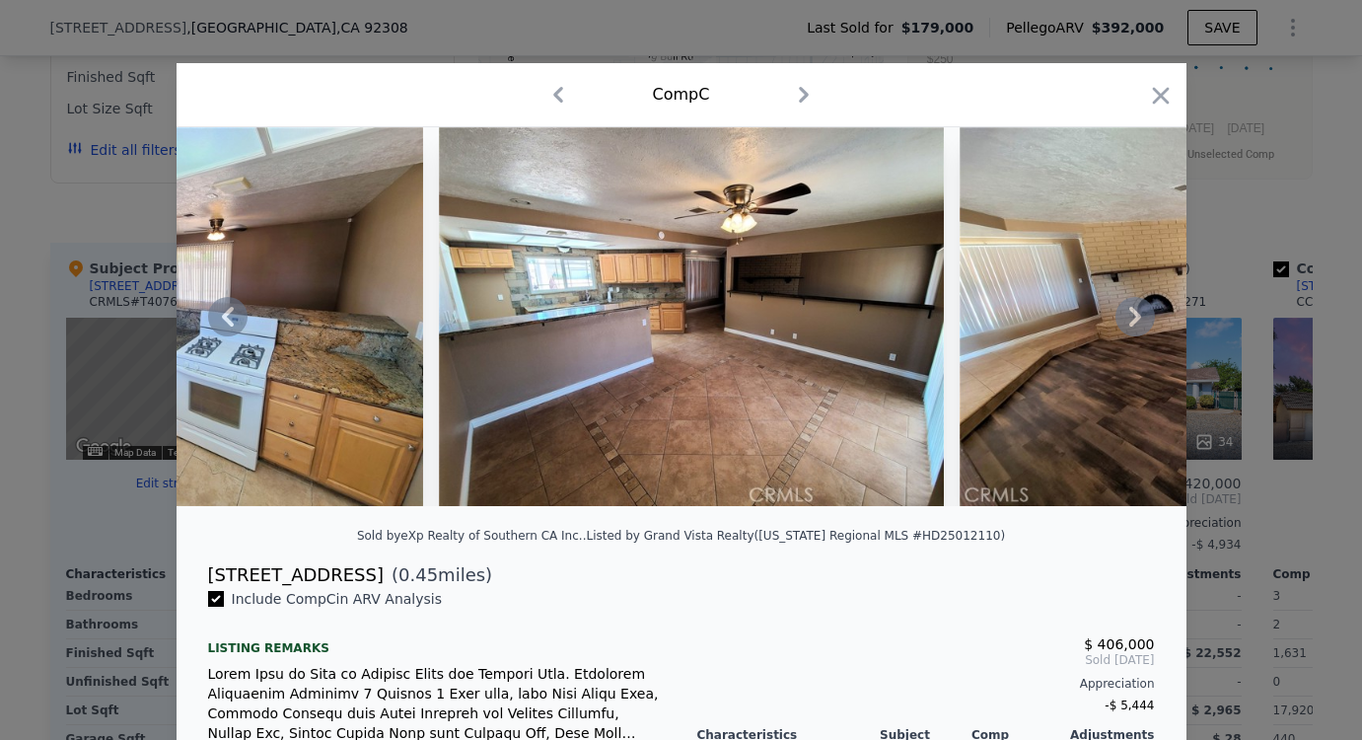
click at [1131, 324] on icon at bounding box center [1135, 317] width 12 height 20
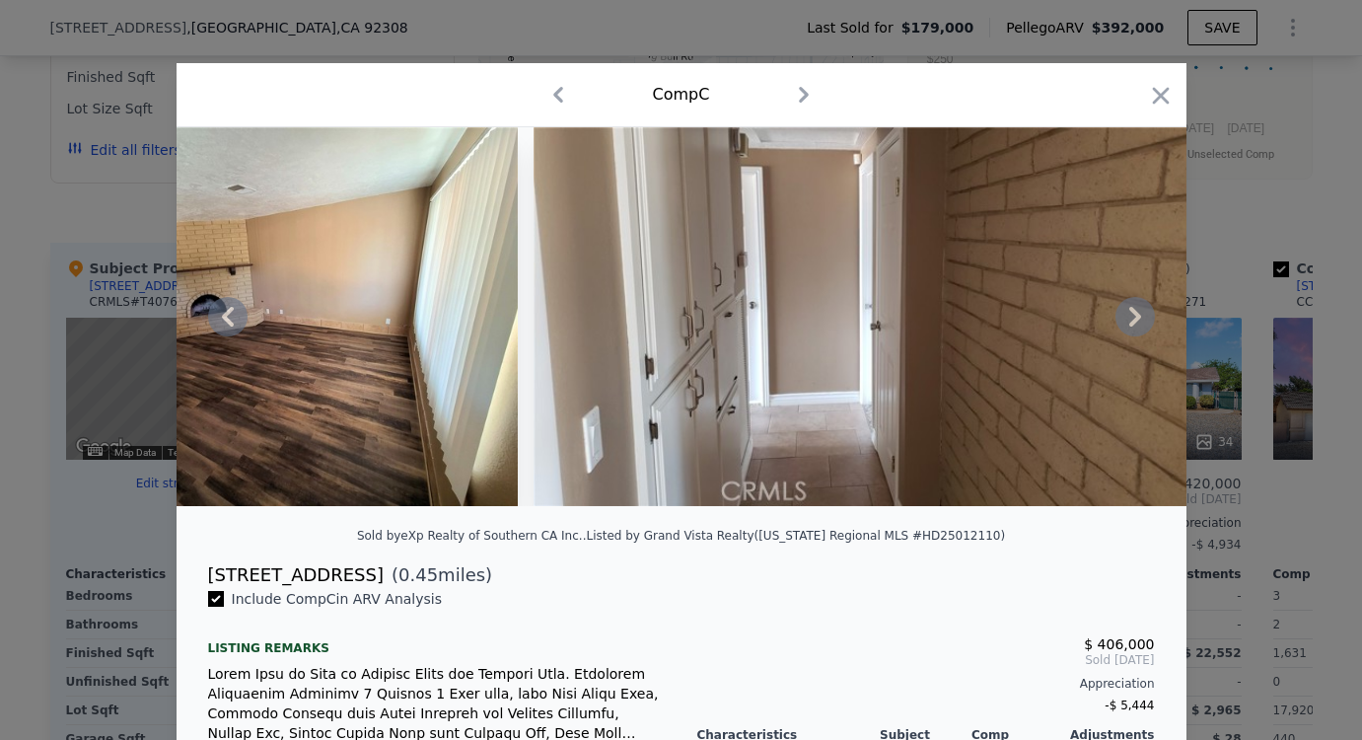
click at [1131, 324] on icon at bounding box center [1135, 317] width 12 height 20
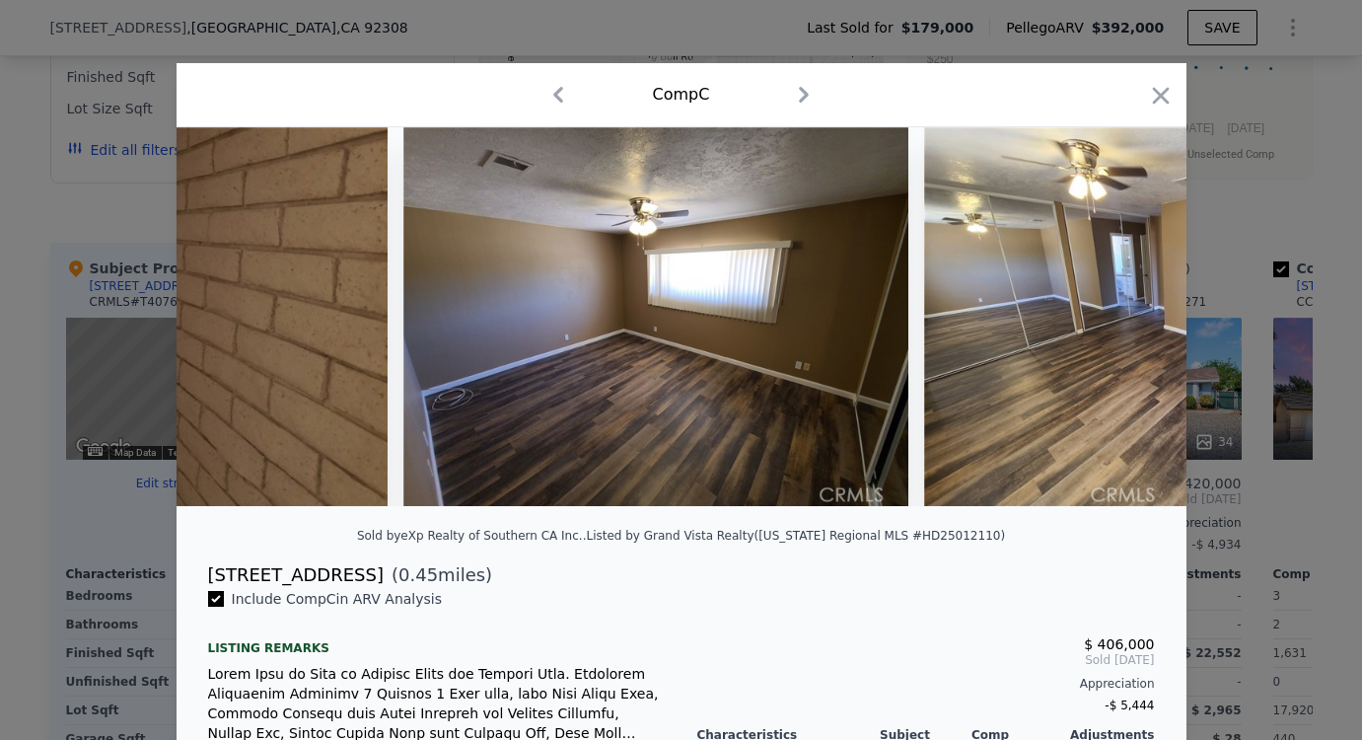
scroll to position [0, 2841]
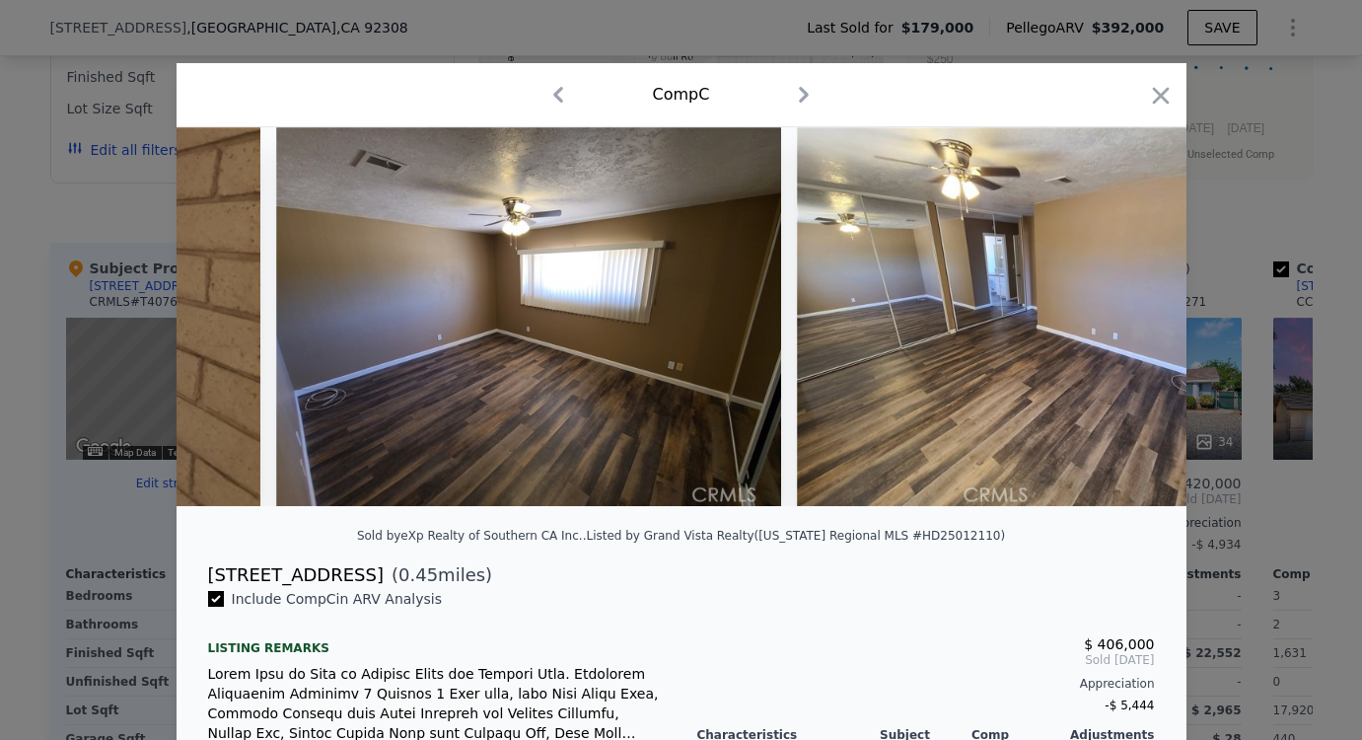
click at [1131, 324] on div at bounding box center [682, 316] width 1010 height 379
click at [1132, 314] on icon at bounding box center [1135, 316] width 39 height 39
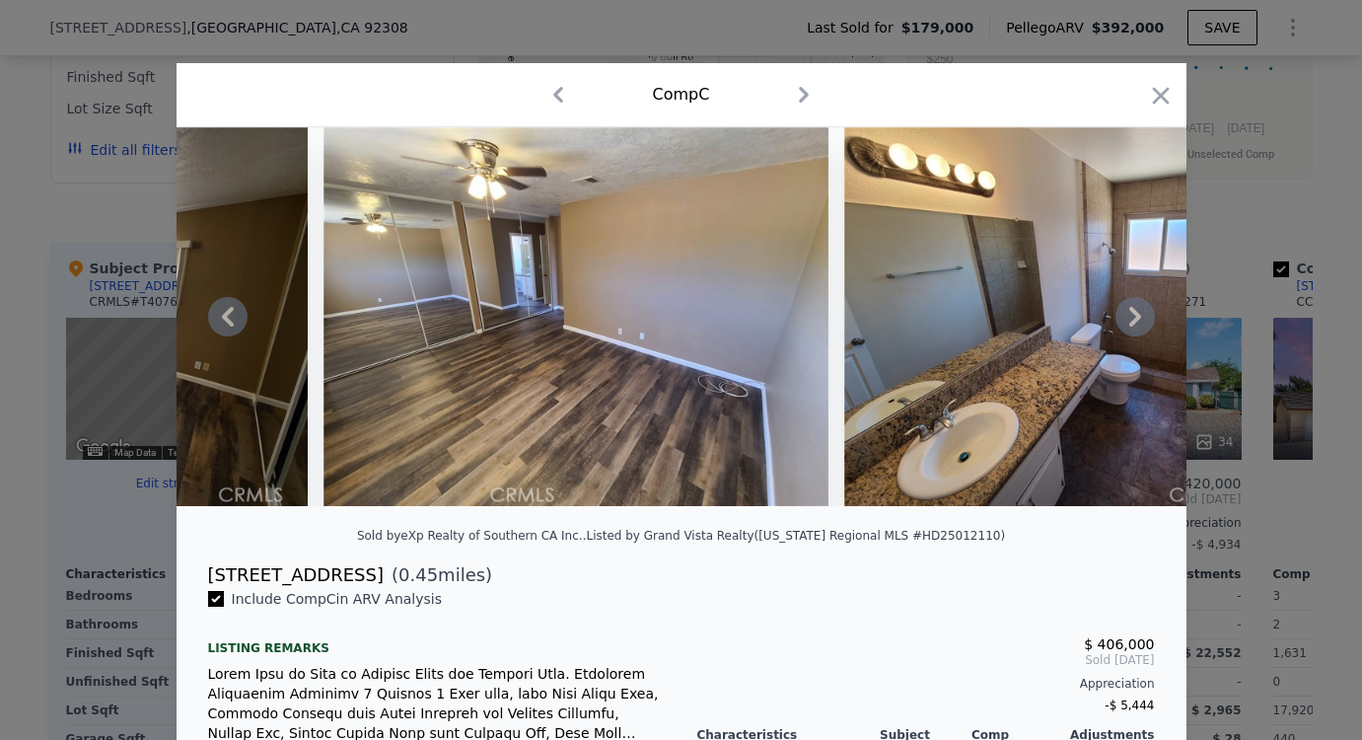
click at [1132, 314] on icon at bounding box center [1135, 316] width 39 height 39
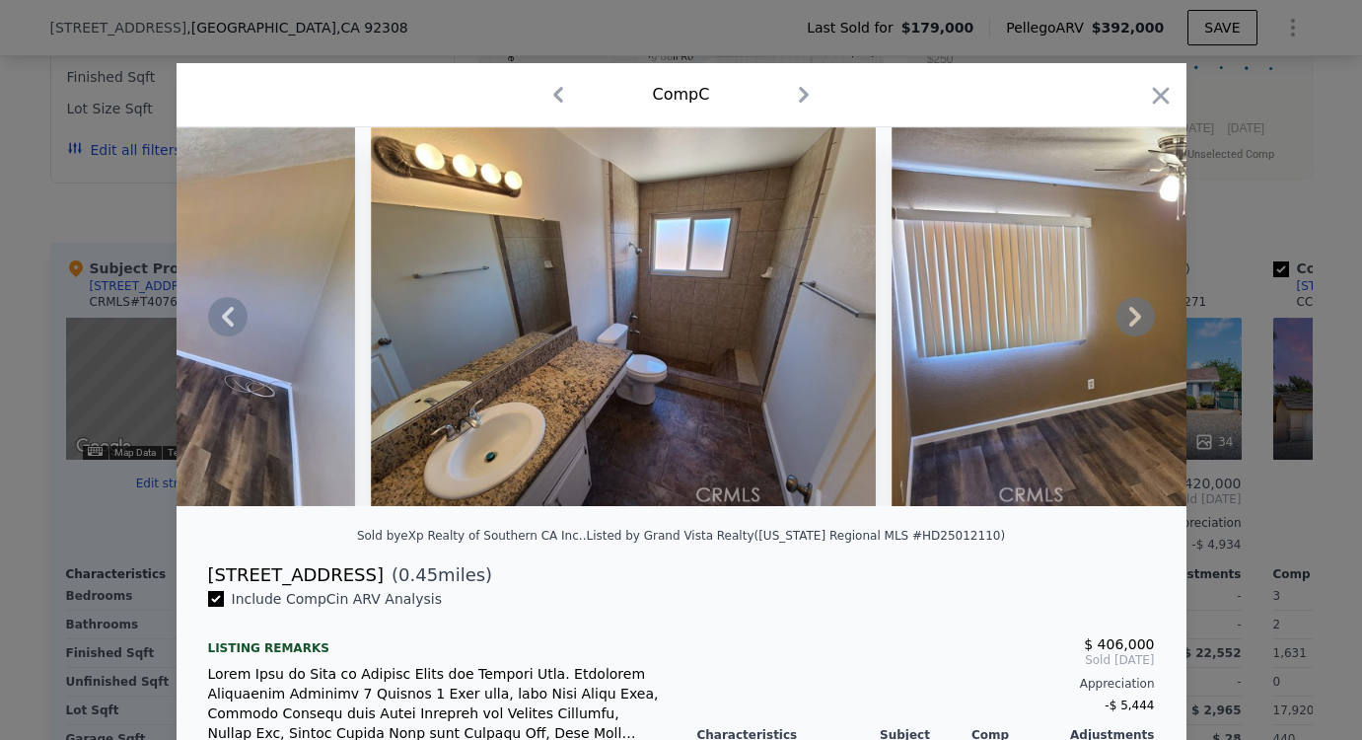
click at [1132, 314] on icon at bounding box center [1135, 316] width 39 height 39
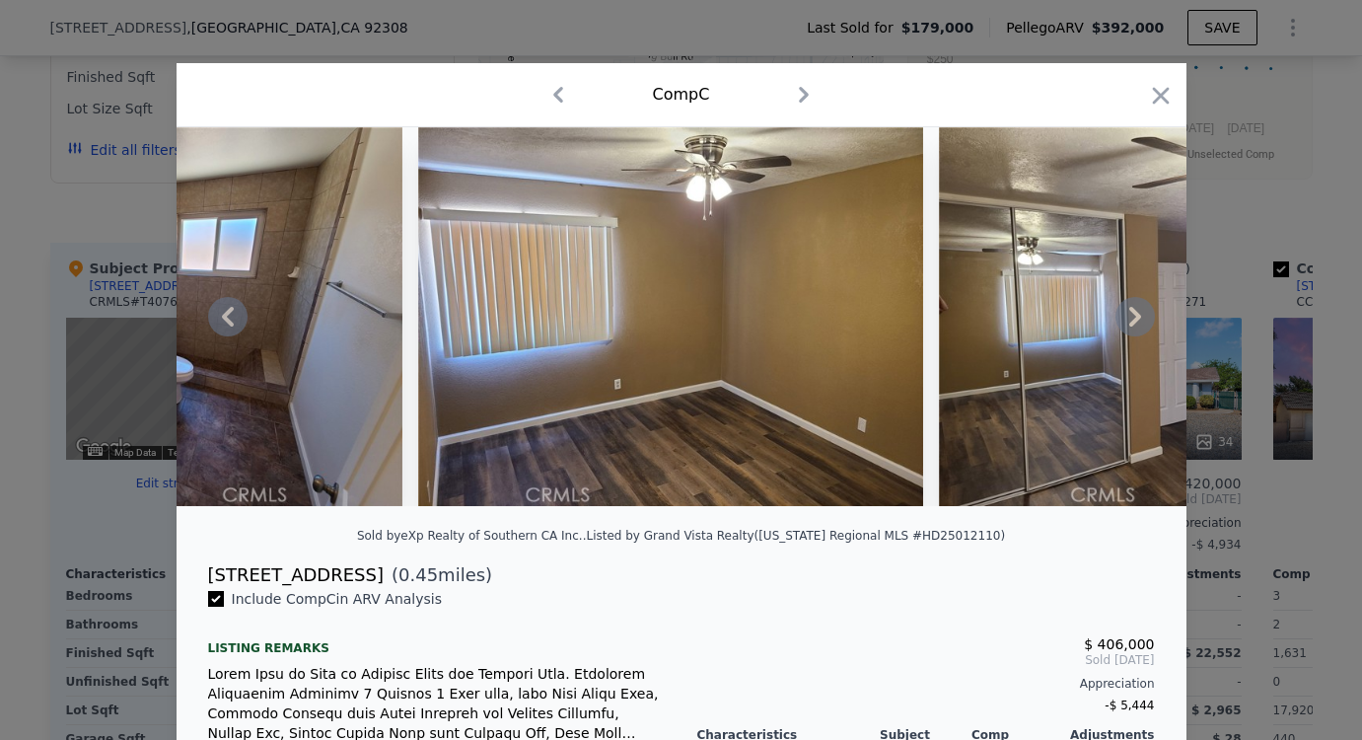
click at [1132, 314] on icon at bounding box center [1135, 316] width 39 height 39
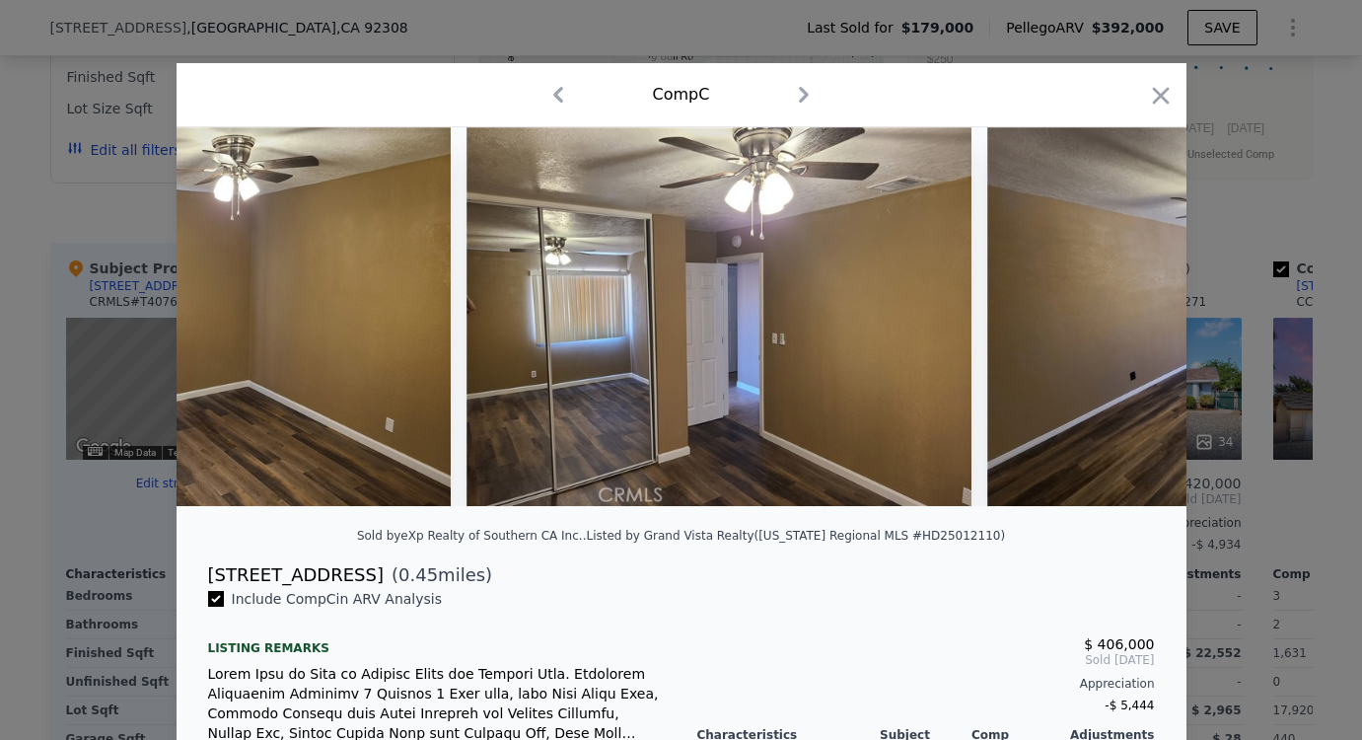
scroll to position [0, 4735]
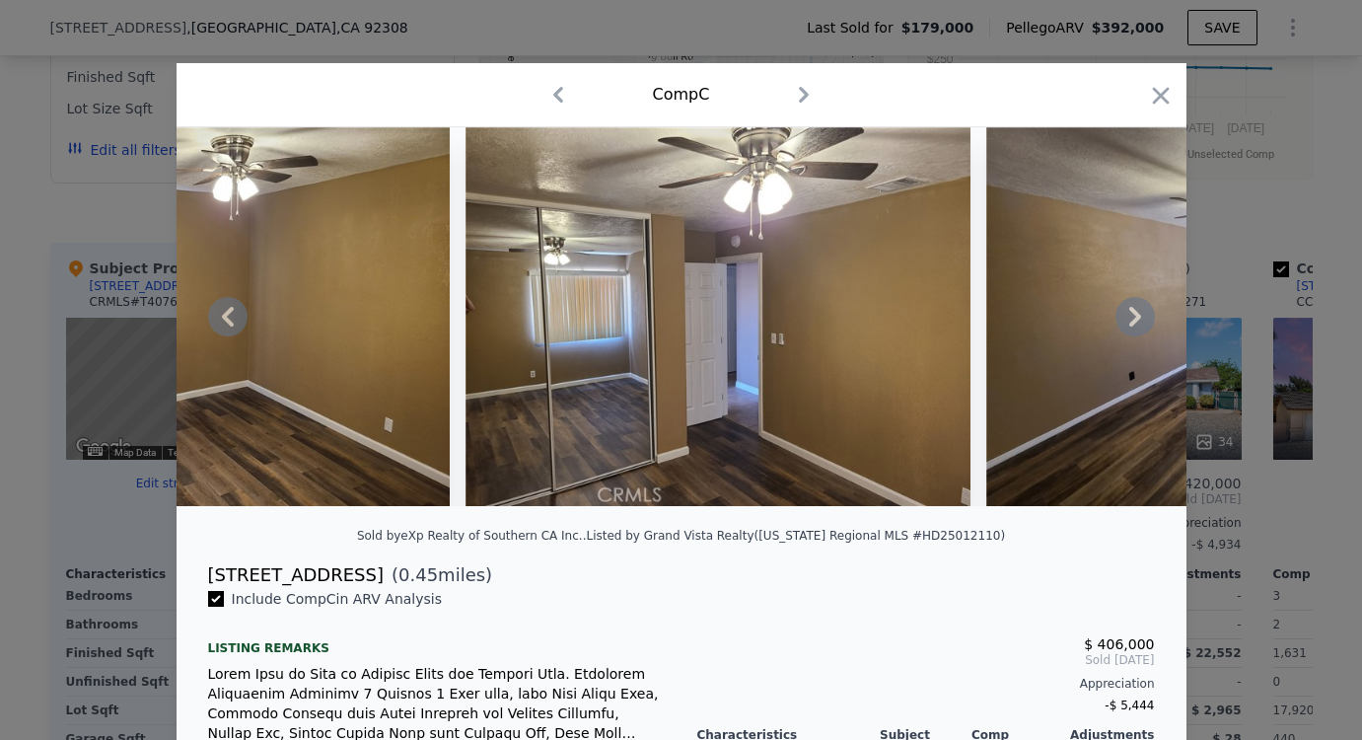
click at [1132, 314] on icon at bounding box center [1135, 316] width 39 height 39
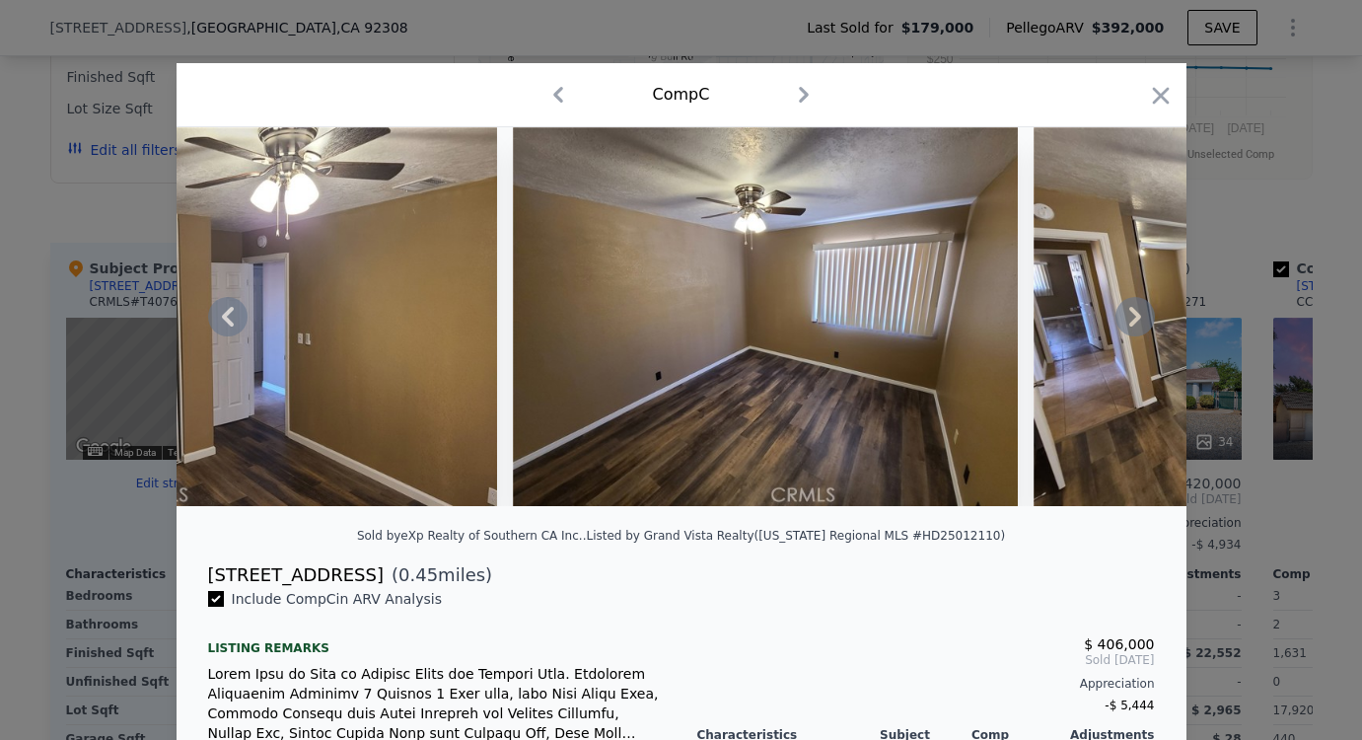
click at [1132, 314] on icon at bounding box center [1135, 316] width 39 height 39
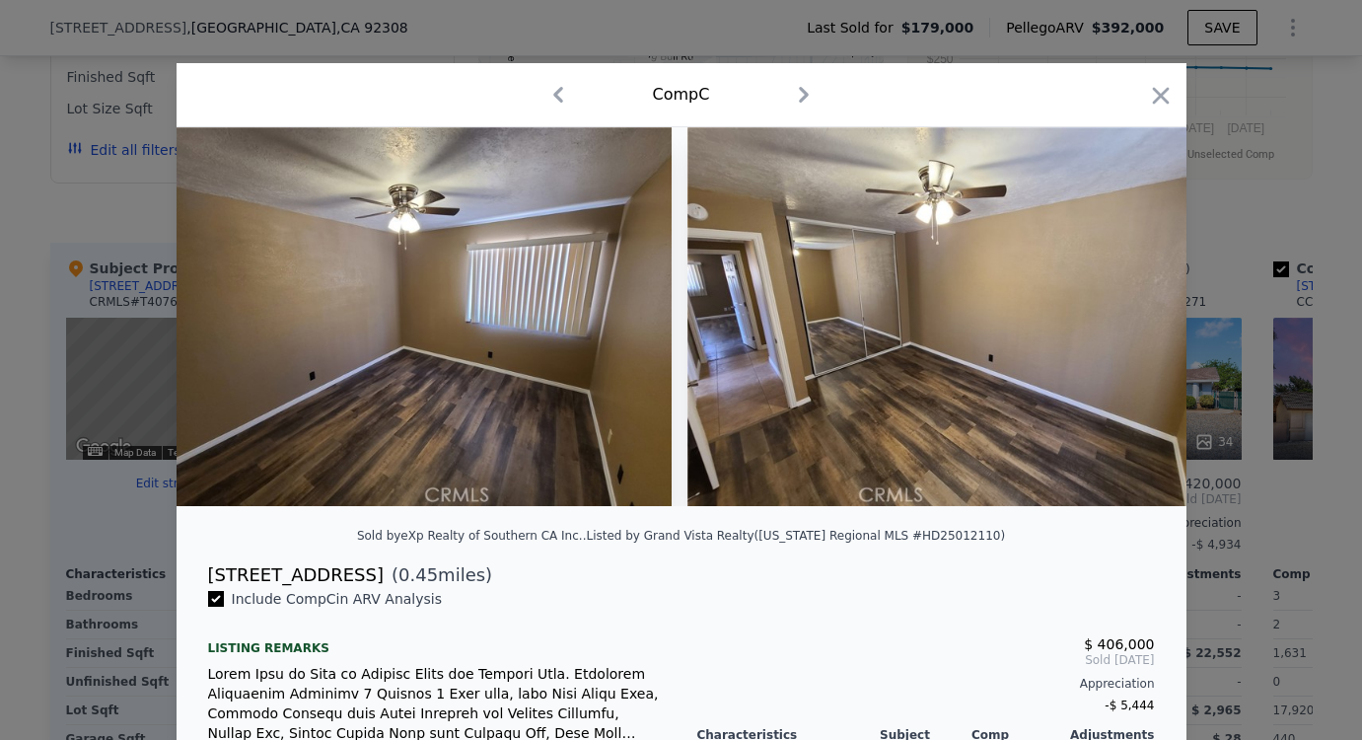
scroll to position [0, 5682]
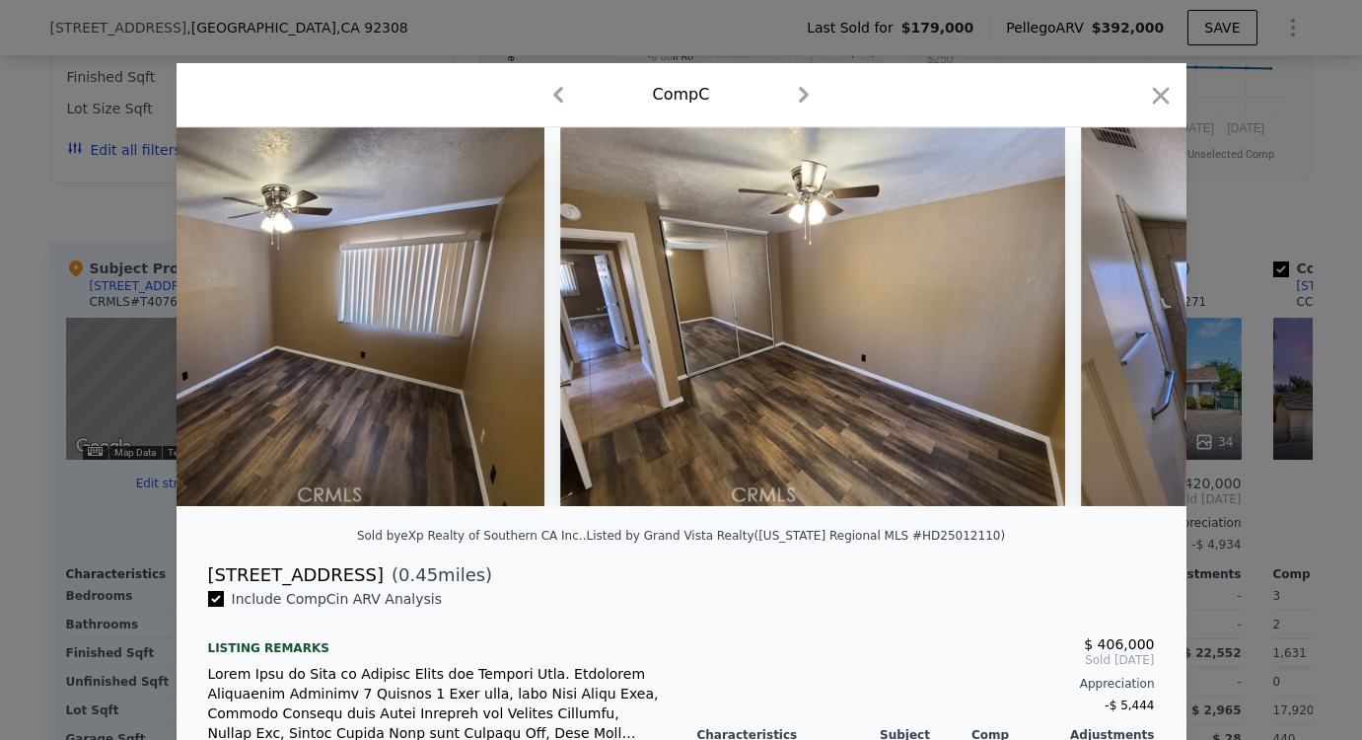
click at [1132, 314] on img at bounding box center [1333, 316] width 505 height 379
click at [1132, 314] on icon at bounding box center [1135, 316] width 39 height 39
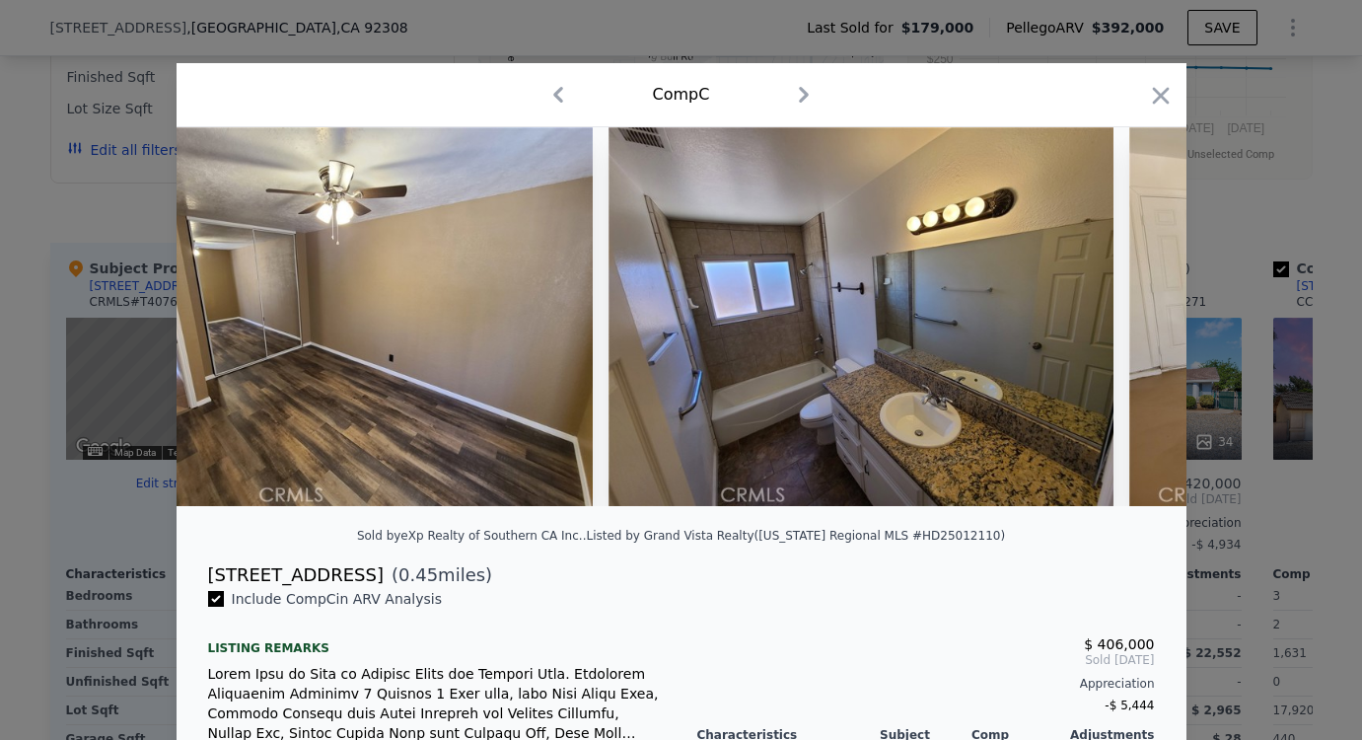
scroll to position [0, 6155]
click at [1121, 323] on icon at bounding box center [1135, 316] width 39 height 39
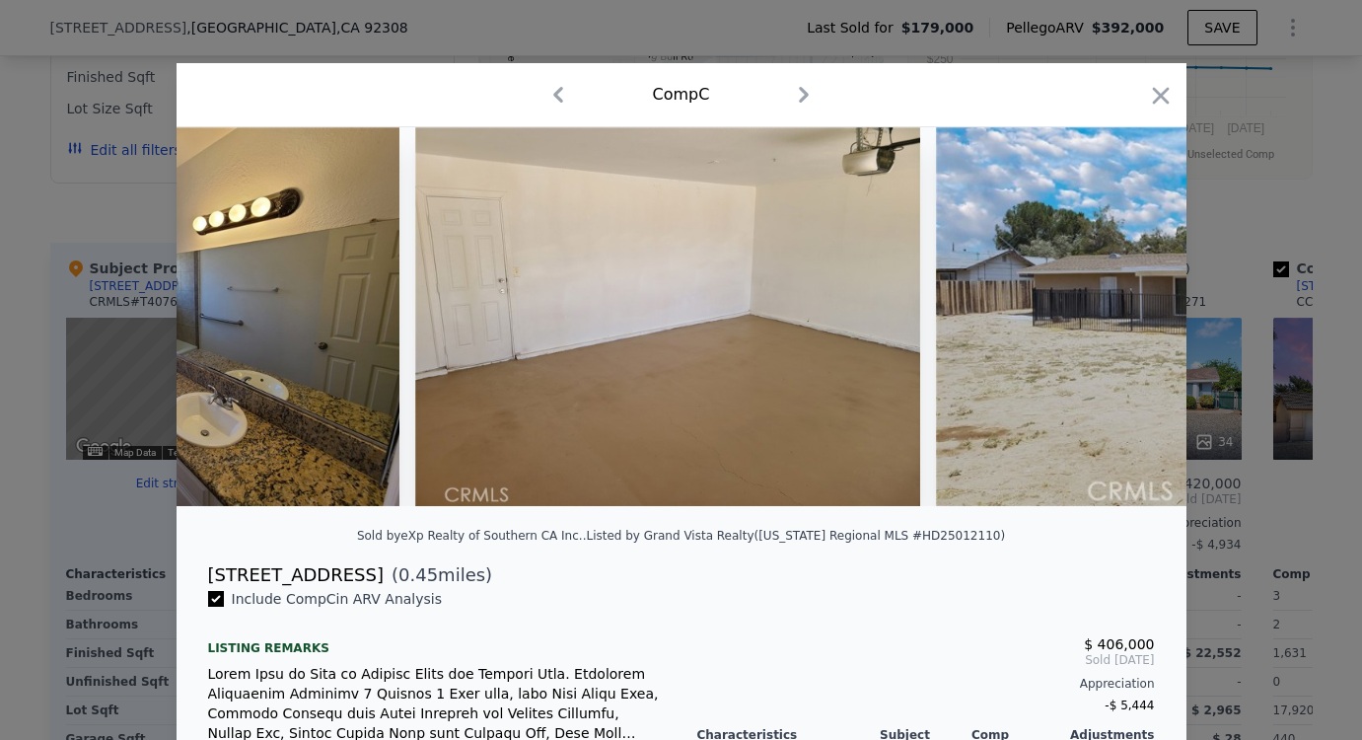
scroll to position [0, 7102]
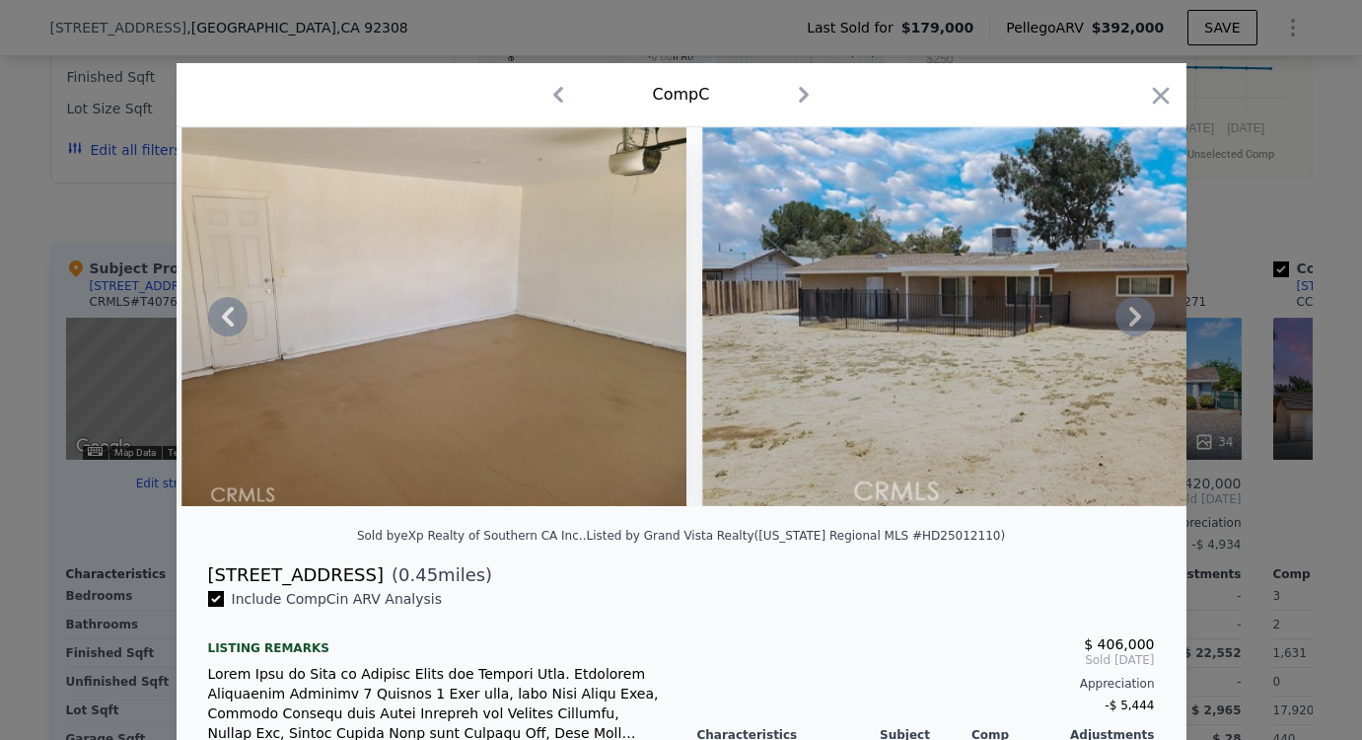
click at [1121, 323] on div at bounding box center [682, 316] width 1010 height 379
click at [1117, 328] on icon at bounding box center [1135, 316] width 39 height 39
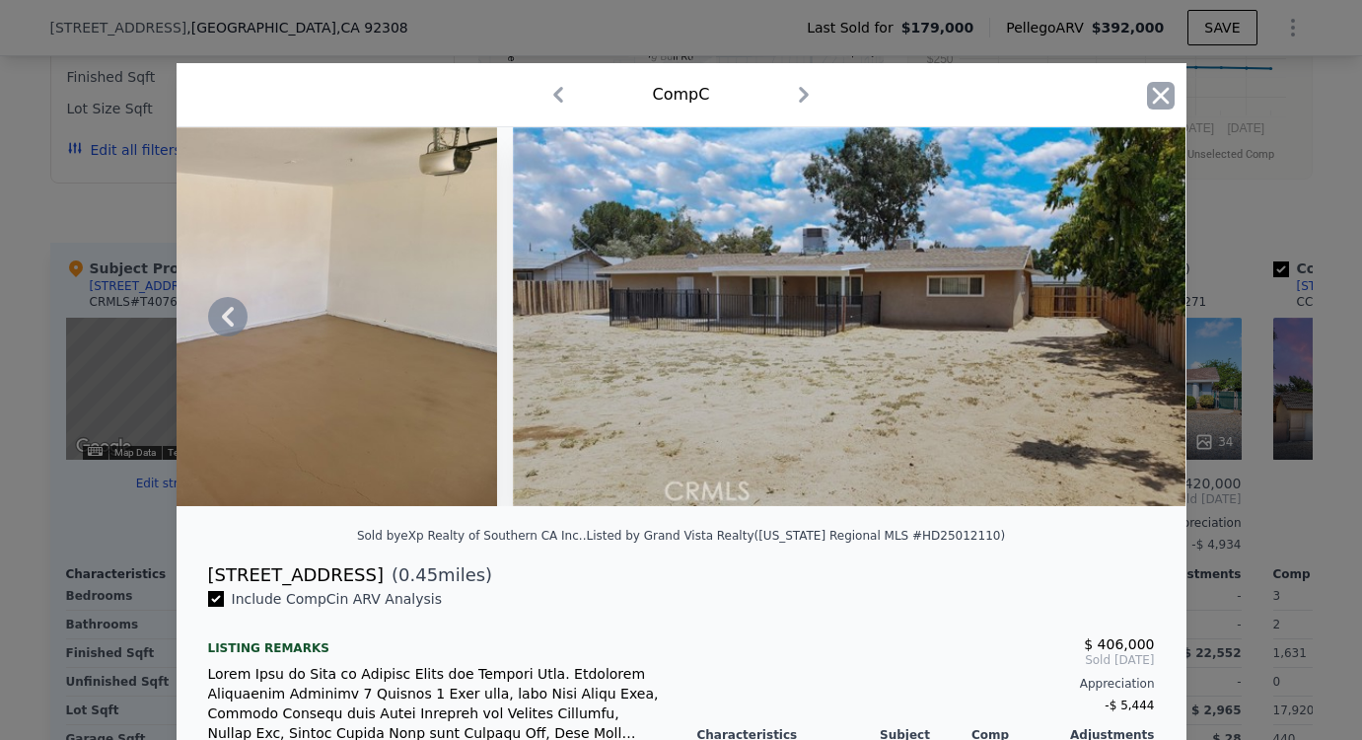
click at [1151, 96] on icon "button" at bounding box center [1161, 96] width 28 height 28
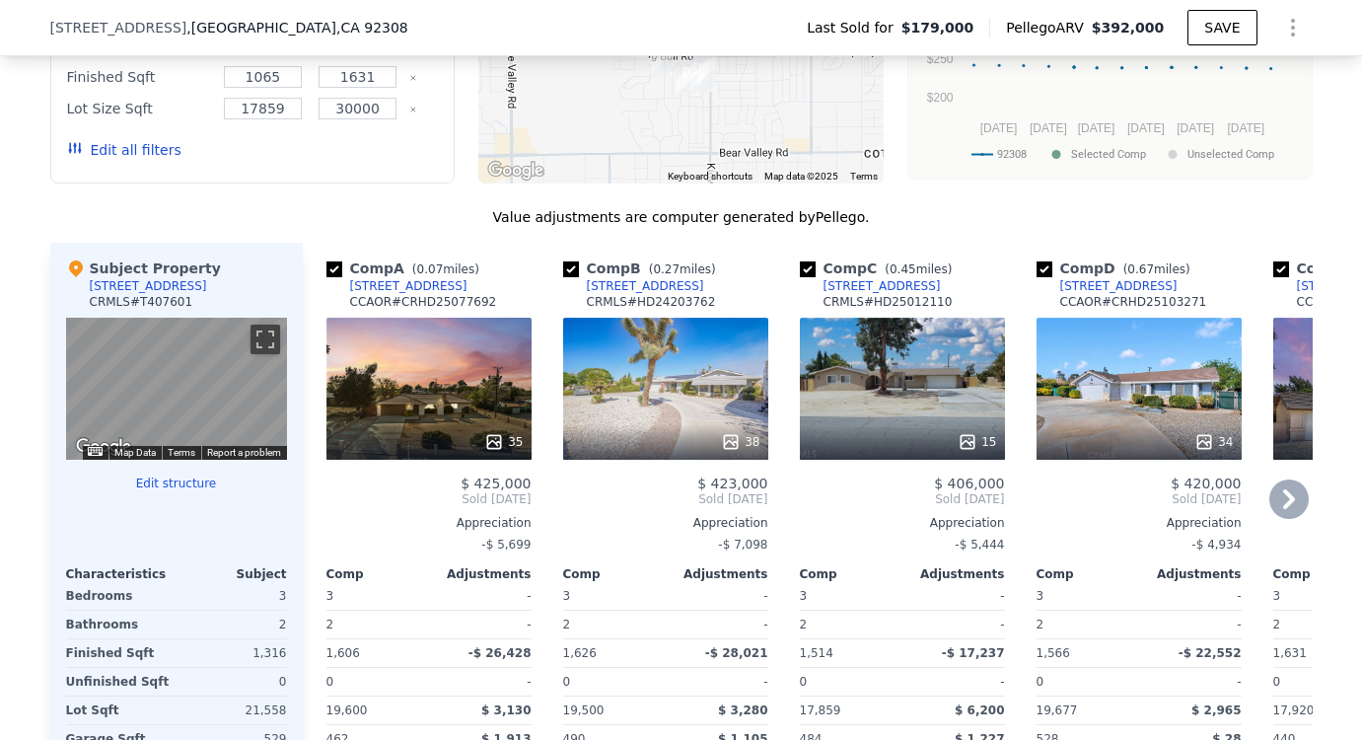
drag, startPoint x: 1133, startPoint y: 370, endPoint x: 1115, endPoint y: 364, distance: 19.7
click at [1115, 364] on div "34" at bounding box center [1139, 389] width 205 height 142
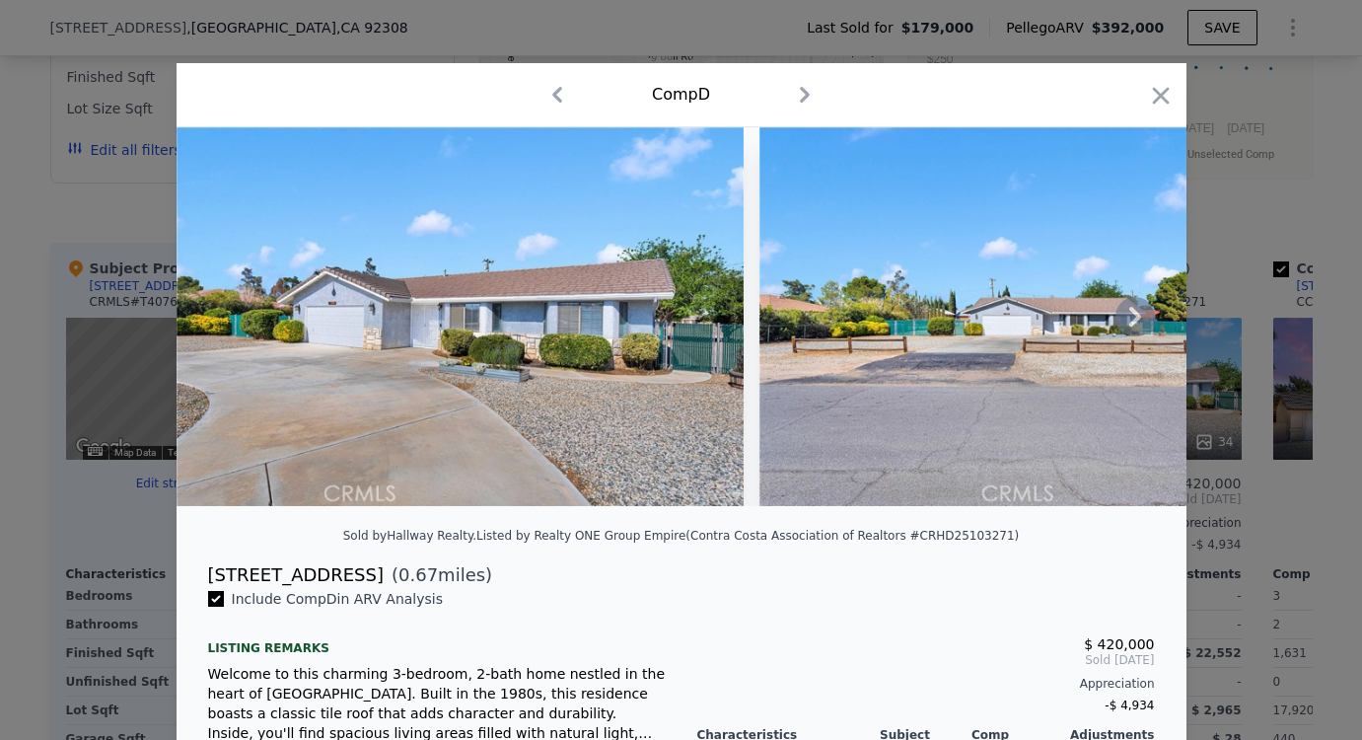
click at [1129, 326] on icon at bounding box center [1135, 317] width 12 height 20
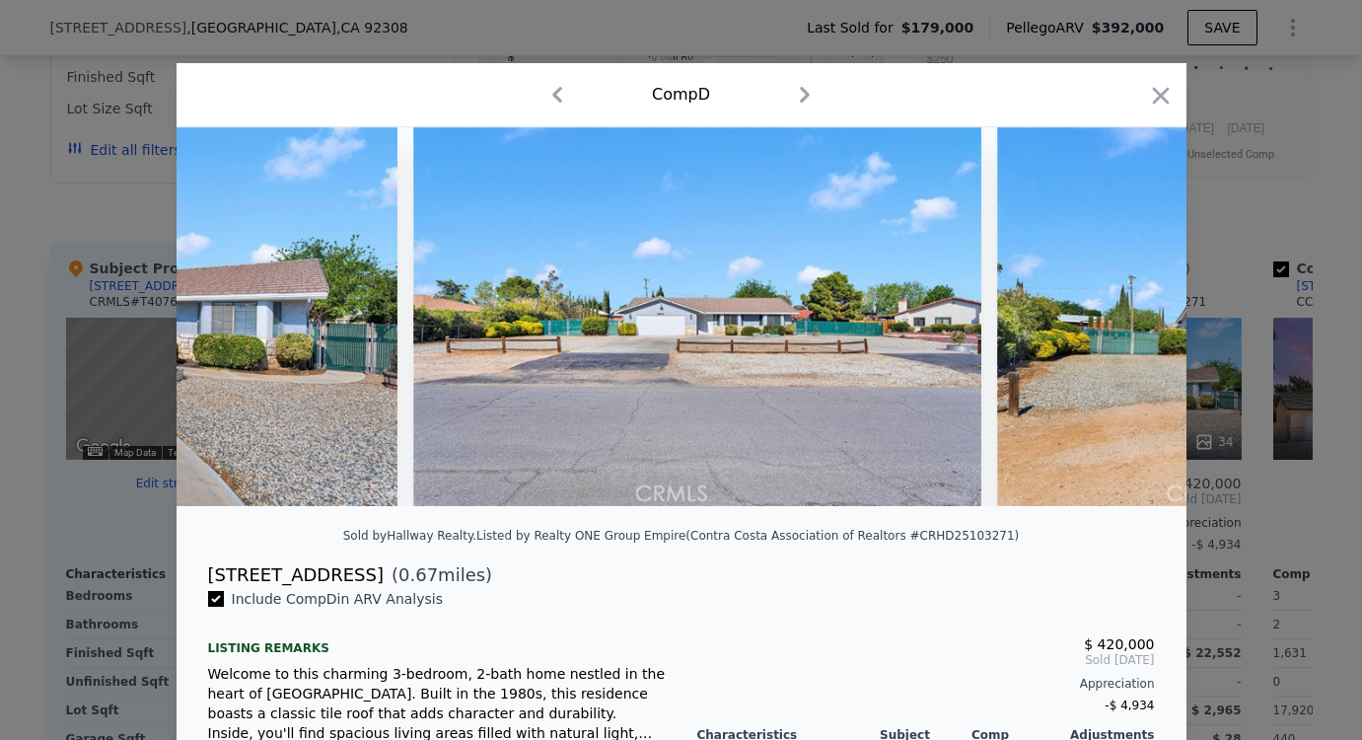
scroll to position [0, 473]
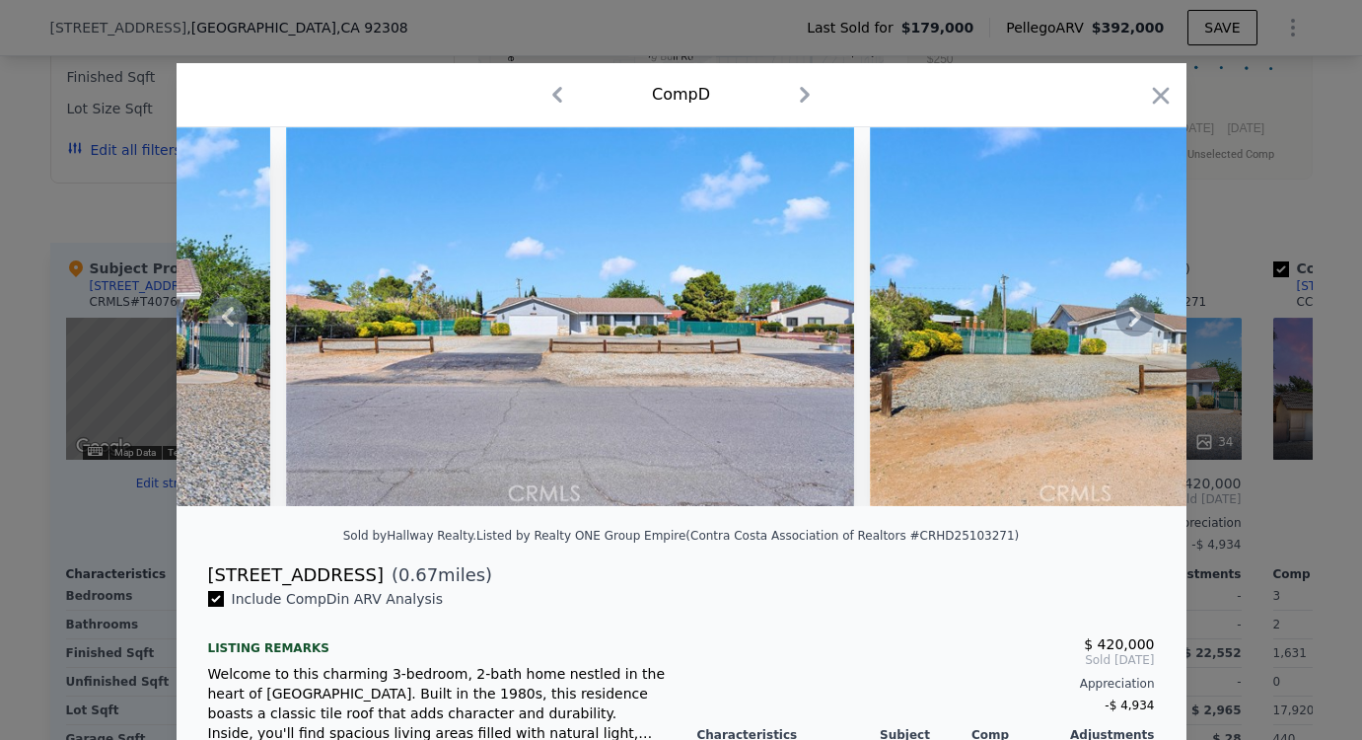
click at [1128, 328] on div at bounding box center [682, 316] width 1010 height 379
click at [1128, 317] on icon at bounding box center [1135, 316] width 39 height 39
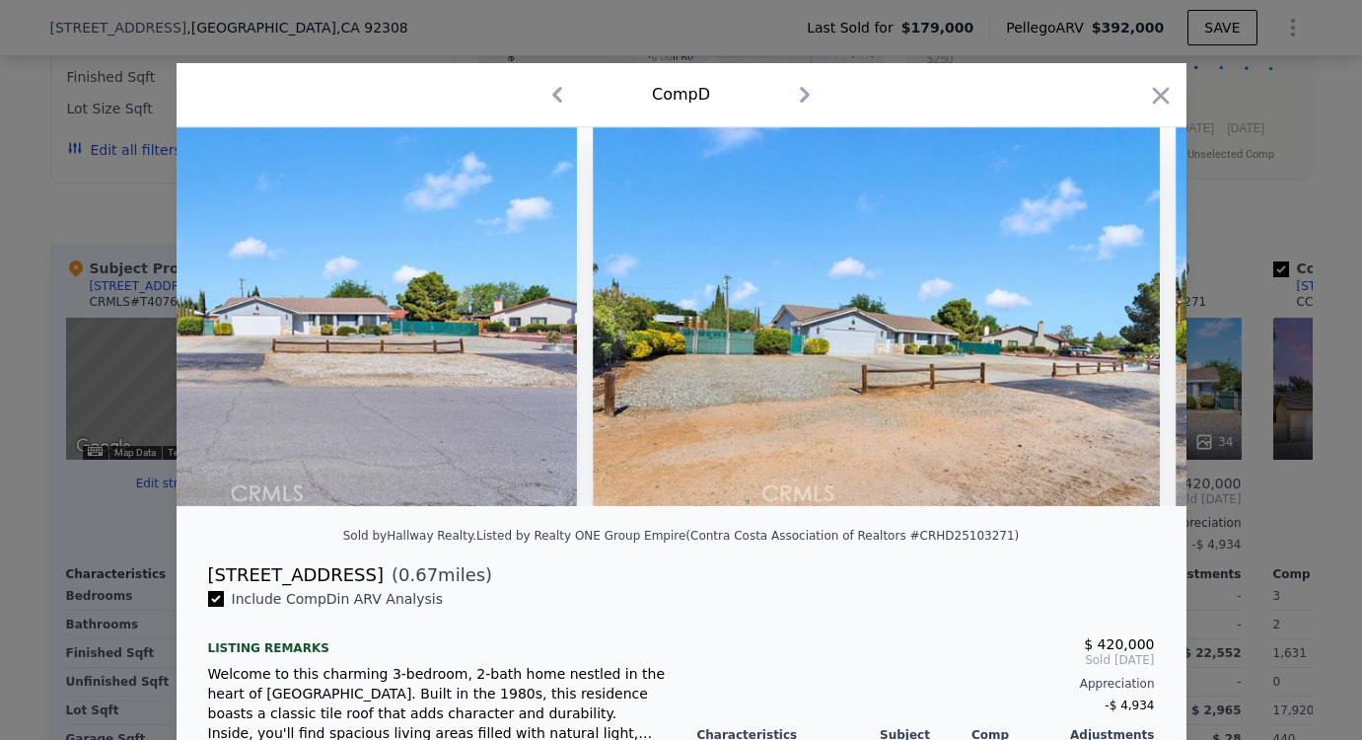
scroll to position [0, 947]
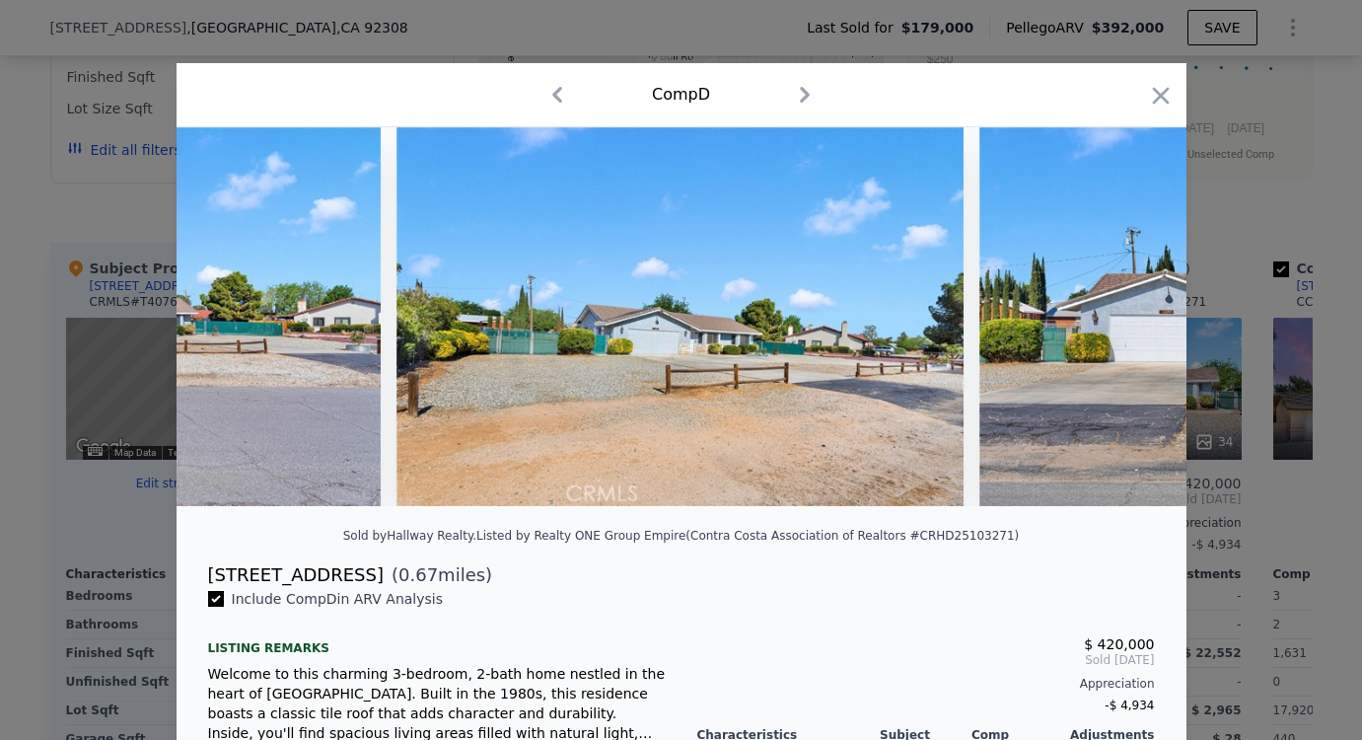
click at [1128, 317] on div at bounding box center [682, 316] width 1010 height 379
